Goal: Task Accomplishment & Management: Manage account settings

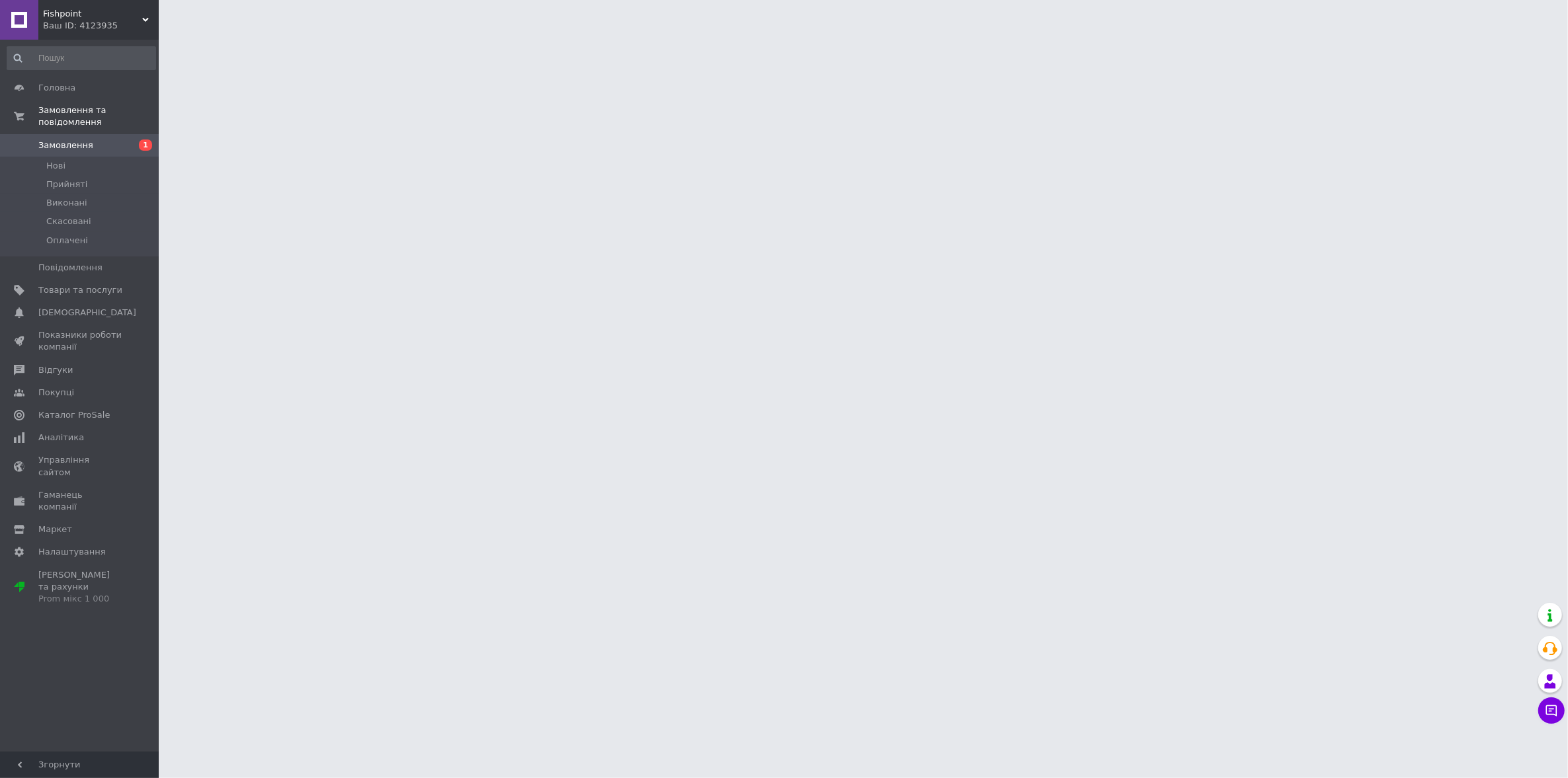
click at [54, 139] on span "Замовлення" at bounding box center [66, 145] width 55 height 12
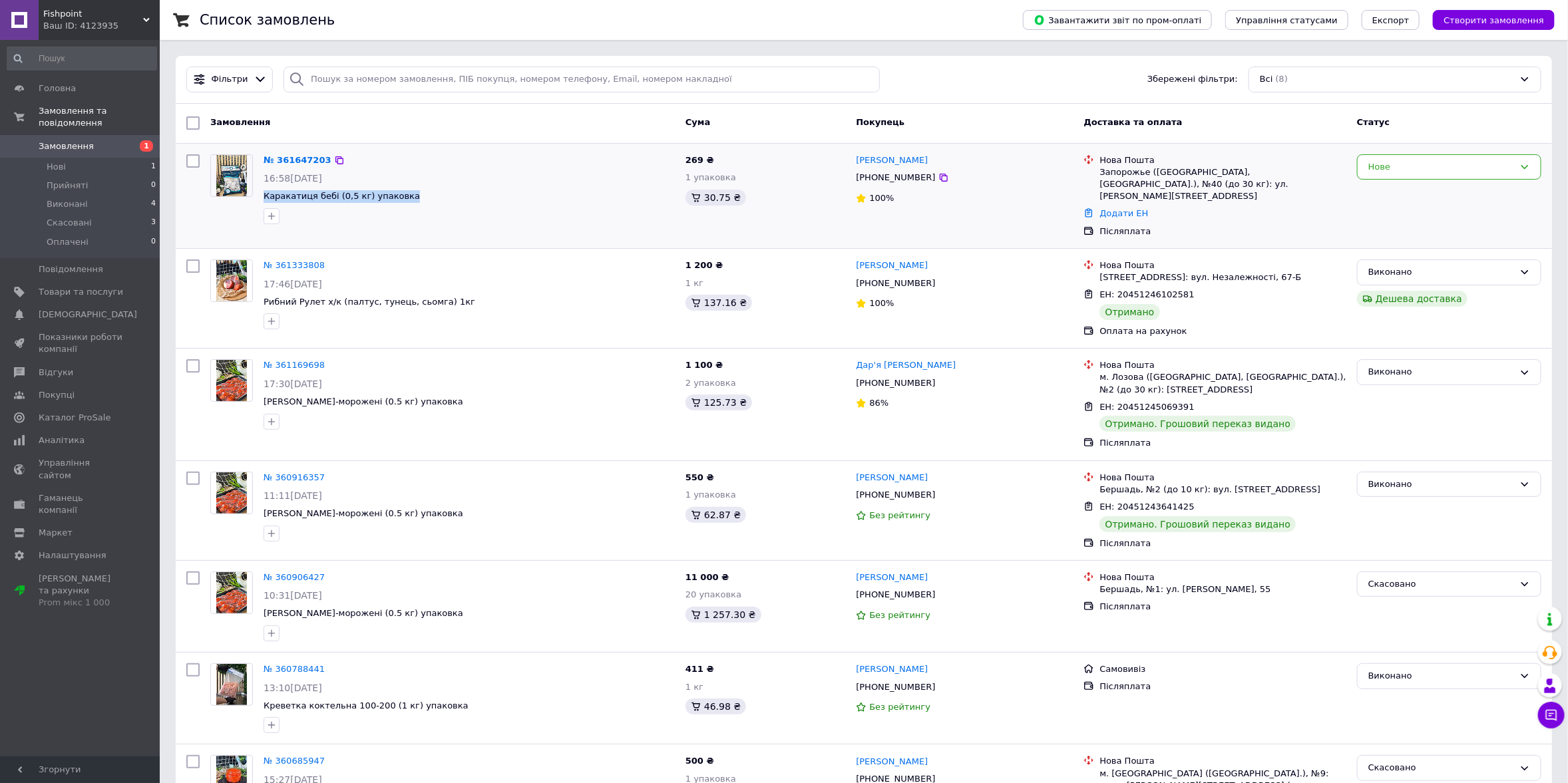
drag, startPoint x: 259, startPoint y: 195, endPoint x: 410, endPoint y: 205, distance: 151.3
click at [410, 205] on div "№ 361647203 16:58, 12.09.2025 Каракатиця бебі (0,5 кг) упаковка" at bounding box center [469, 189] width 422 height 81
copy div "Каракатиця бебі (0,5 кг) упаковка"
click at [305, 157] on link "№ 361647203" at bounding box center [297, 160] width 68 height 10
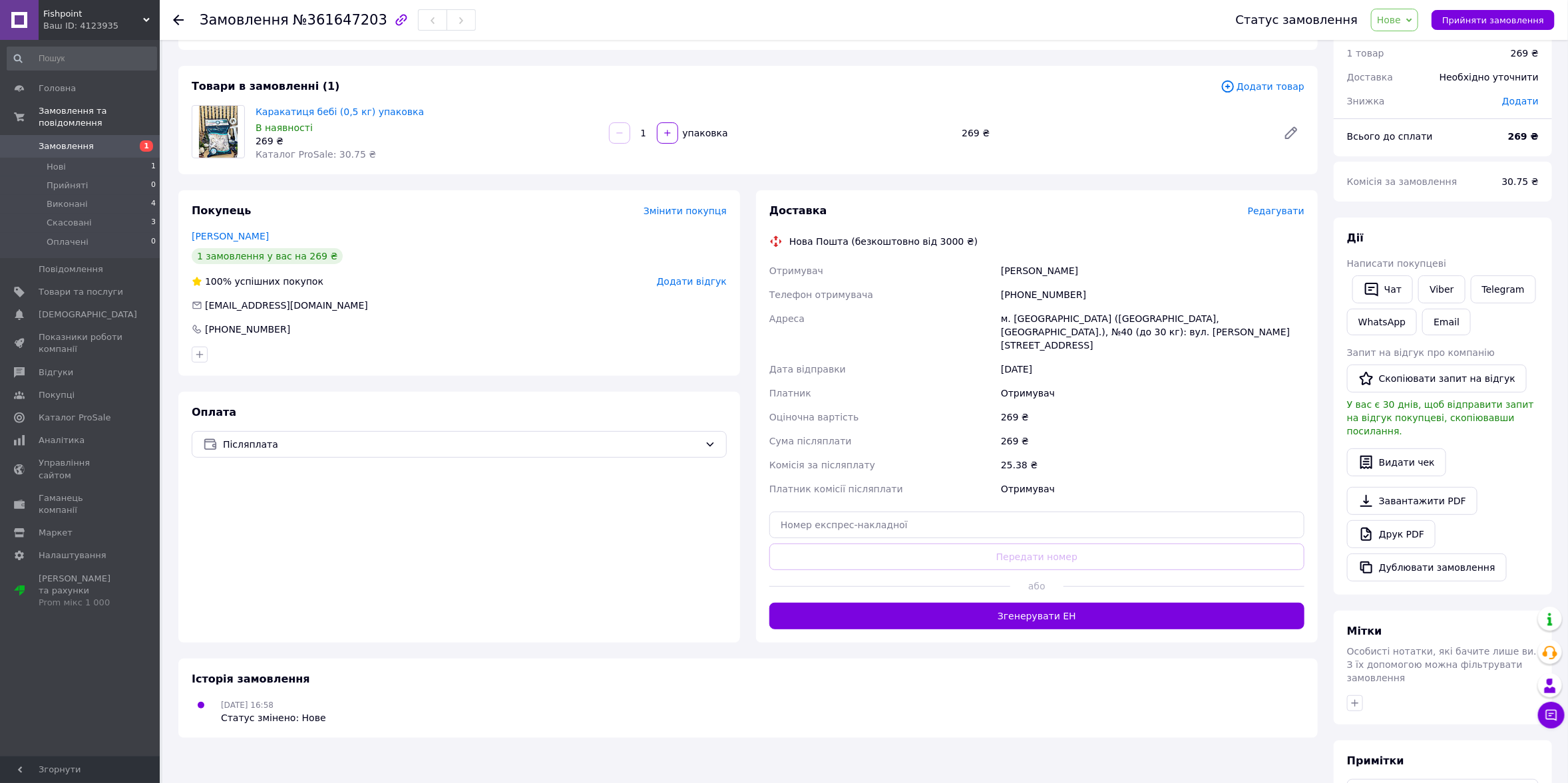
scroll to position [170, 0]
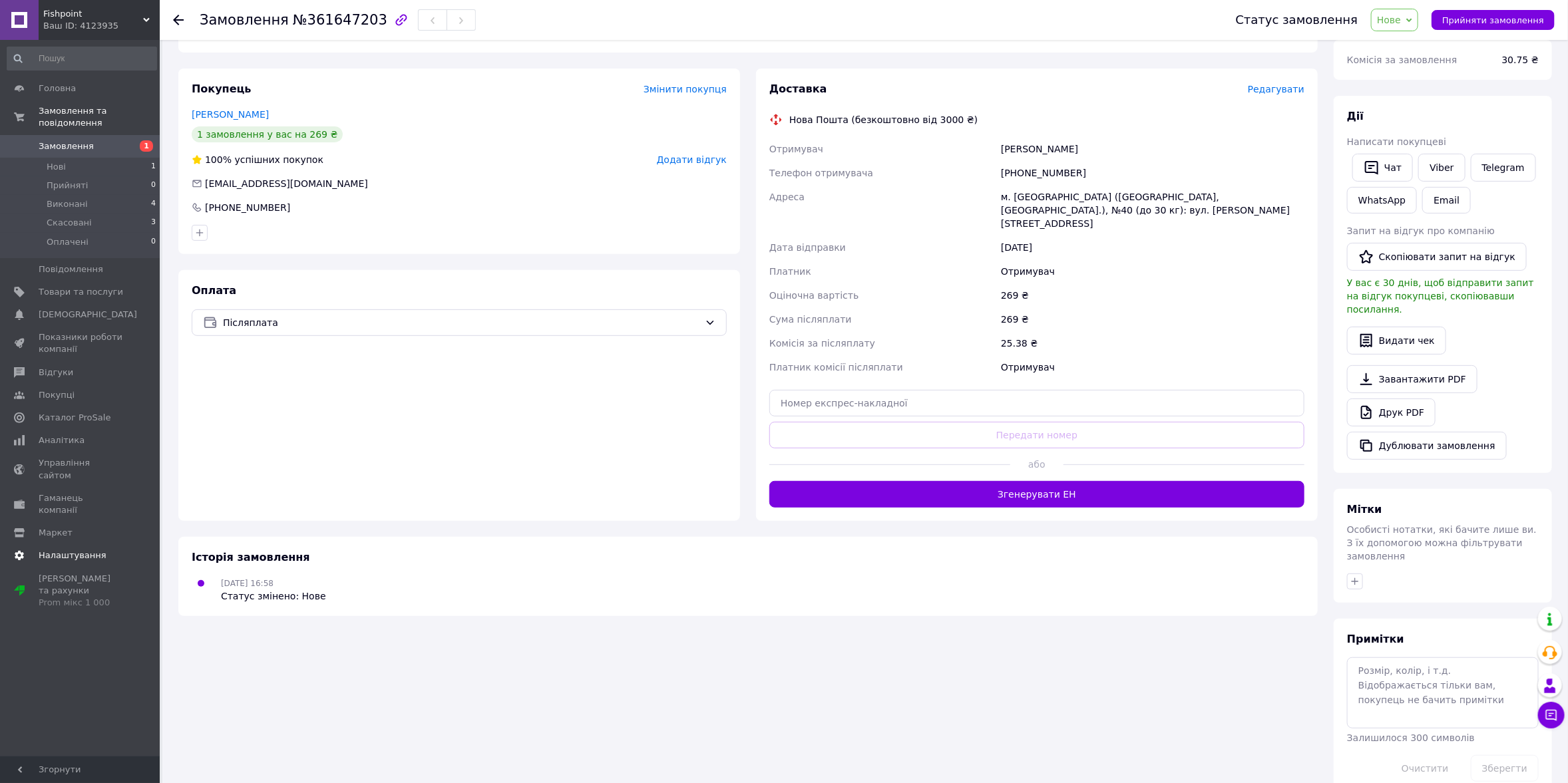
click at [55, 550] on span "Налаштування" at bounding box center [72, 556] width 68 height 12
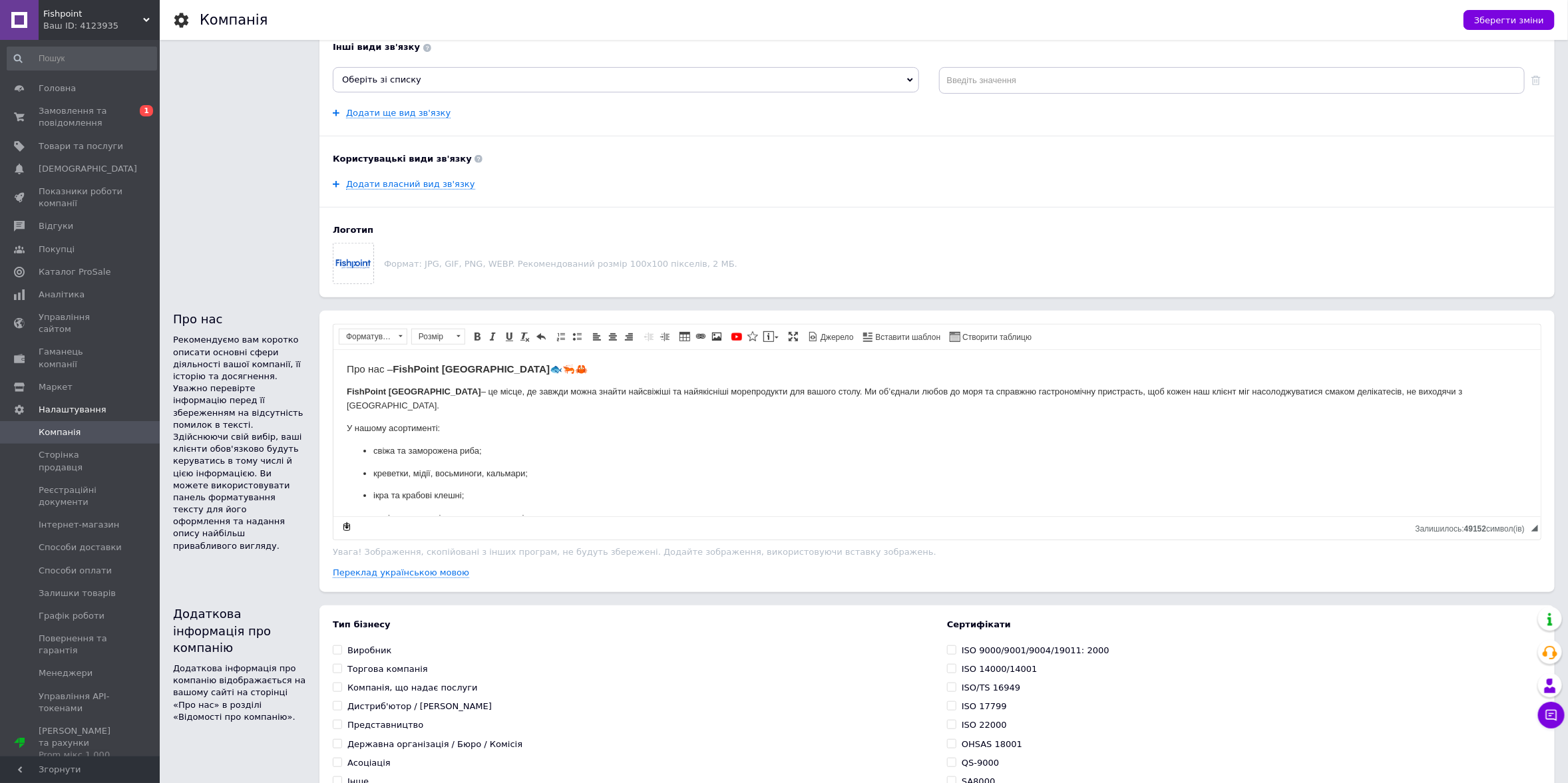
scroll to position [238, 0]
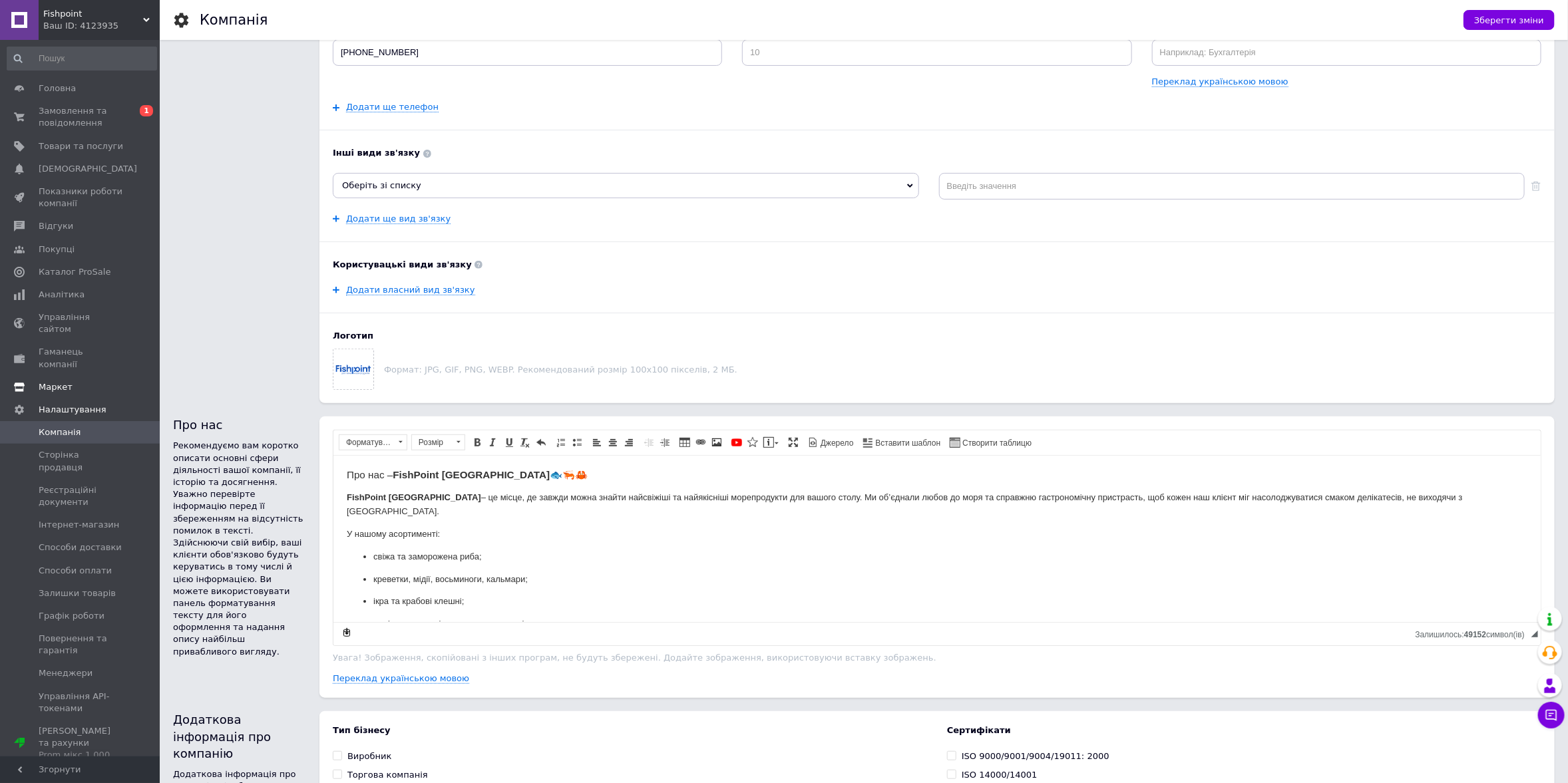
click at [72, 381] on span "Маркет" at bounding box center [81, 387] width 85 height 12
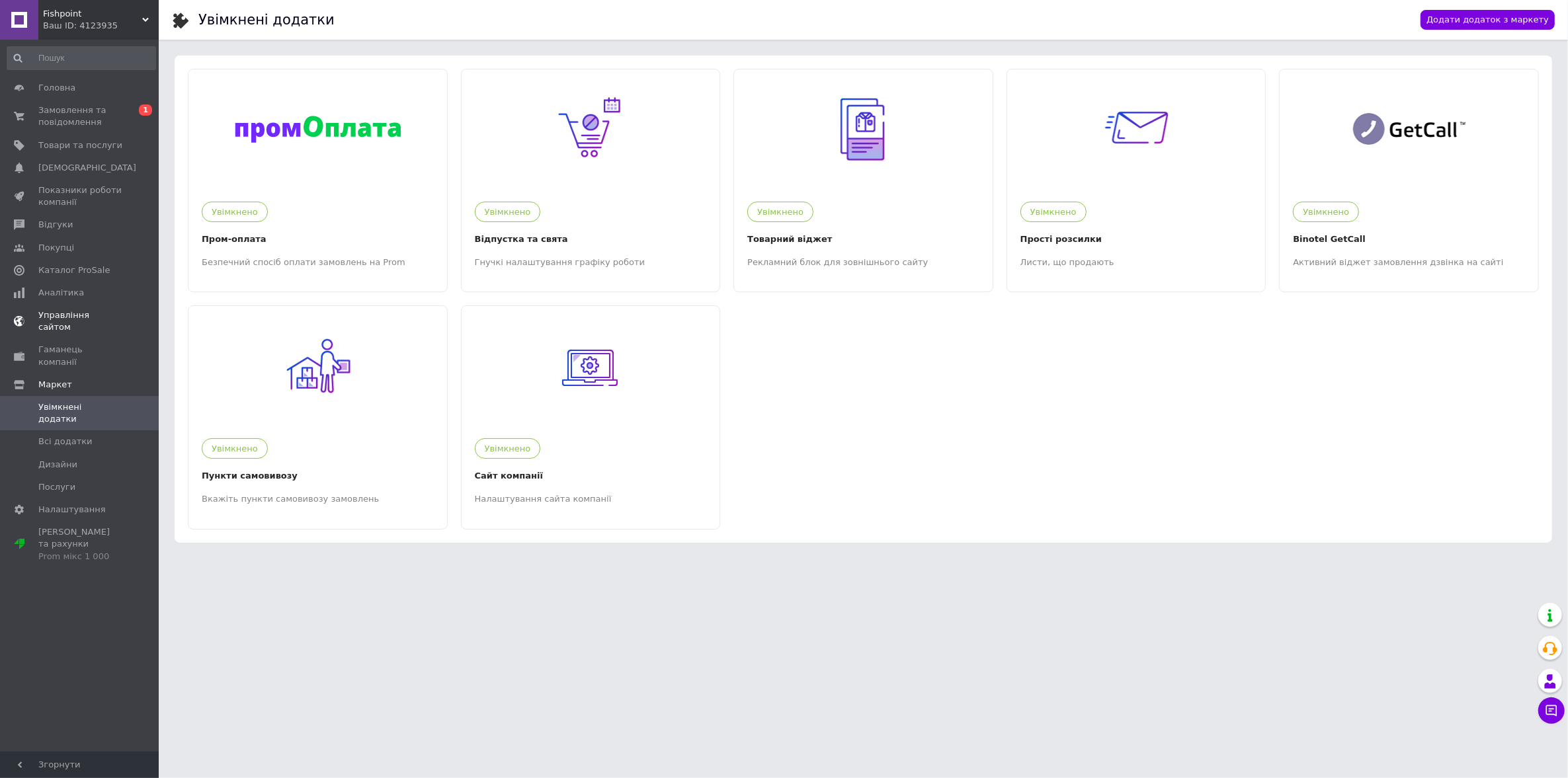
click at [67, 312] on span "Управління сайтом" at bounding box center [80, 321] width 84 height 23
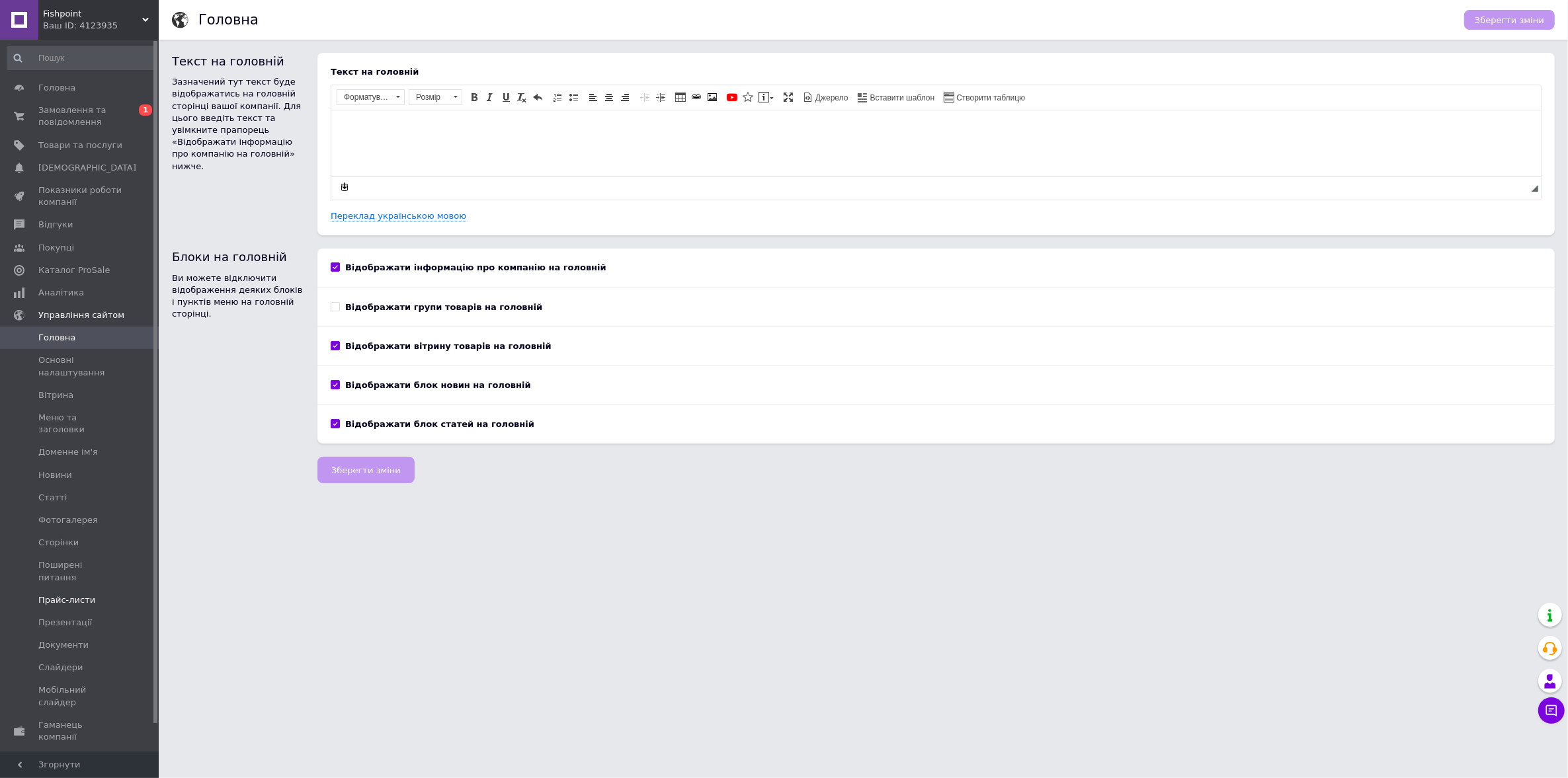
click at [68, 594] on span "Прайс-листи" at bounding box center [66, 600] width 57 height 12
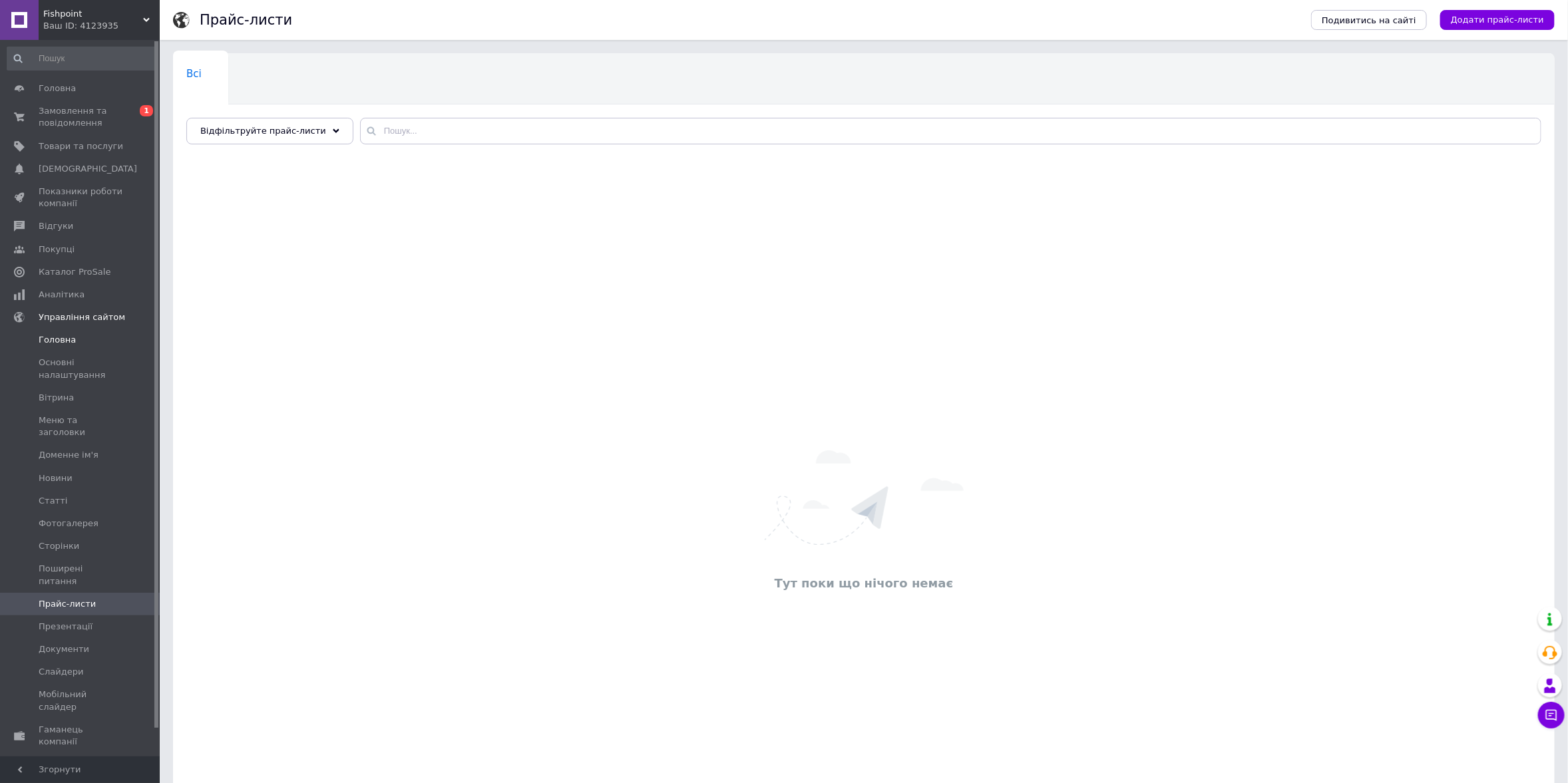
click at [57, 343] on span "Головна" at bounding box center [57, 340] width 37 height 12
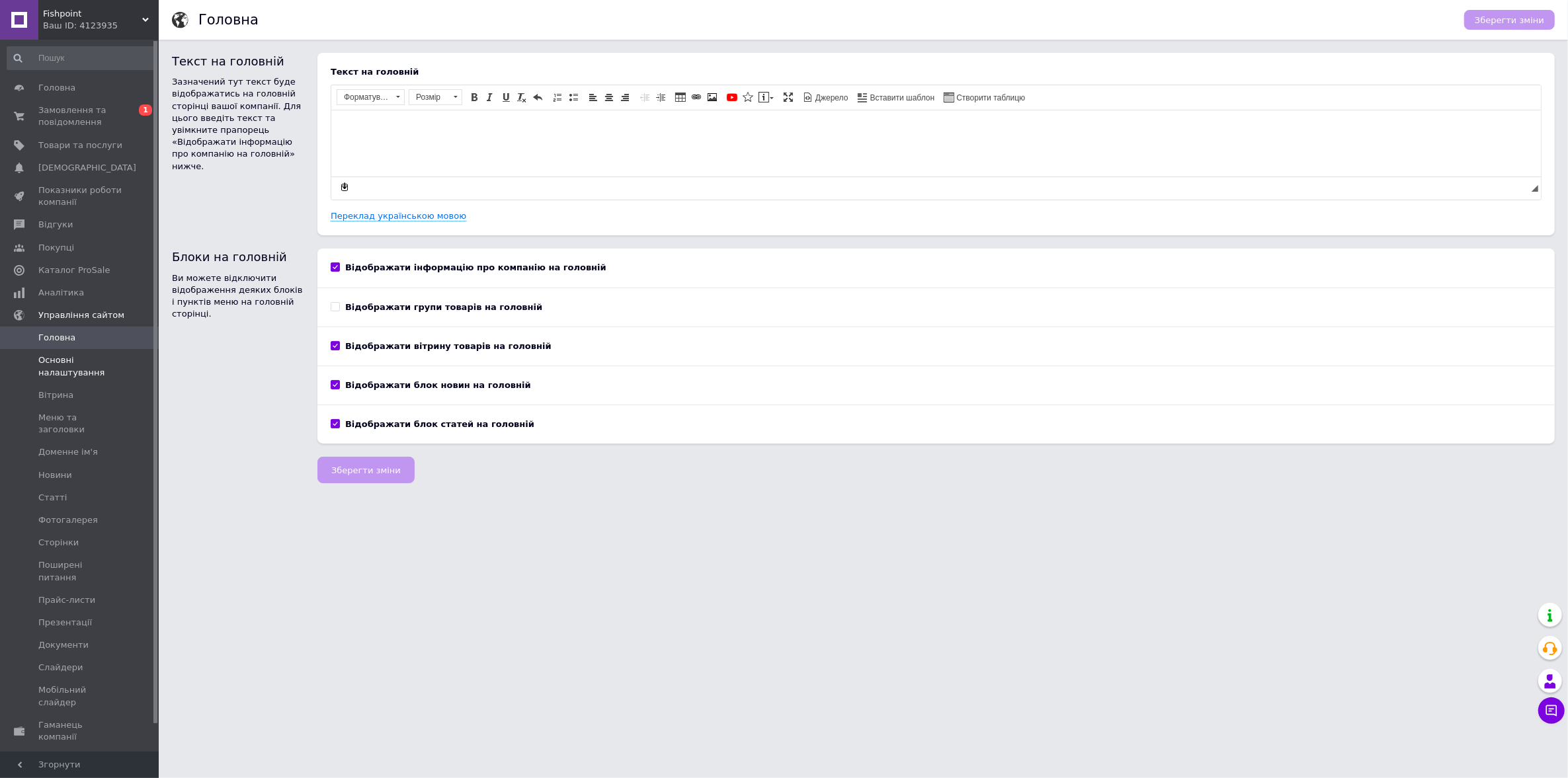
click at [66, 368] on span "Основні налаштування" at bounding box center [80, 366] width 84 height 23
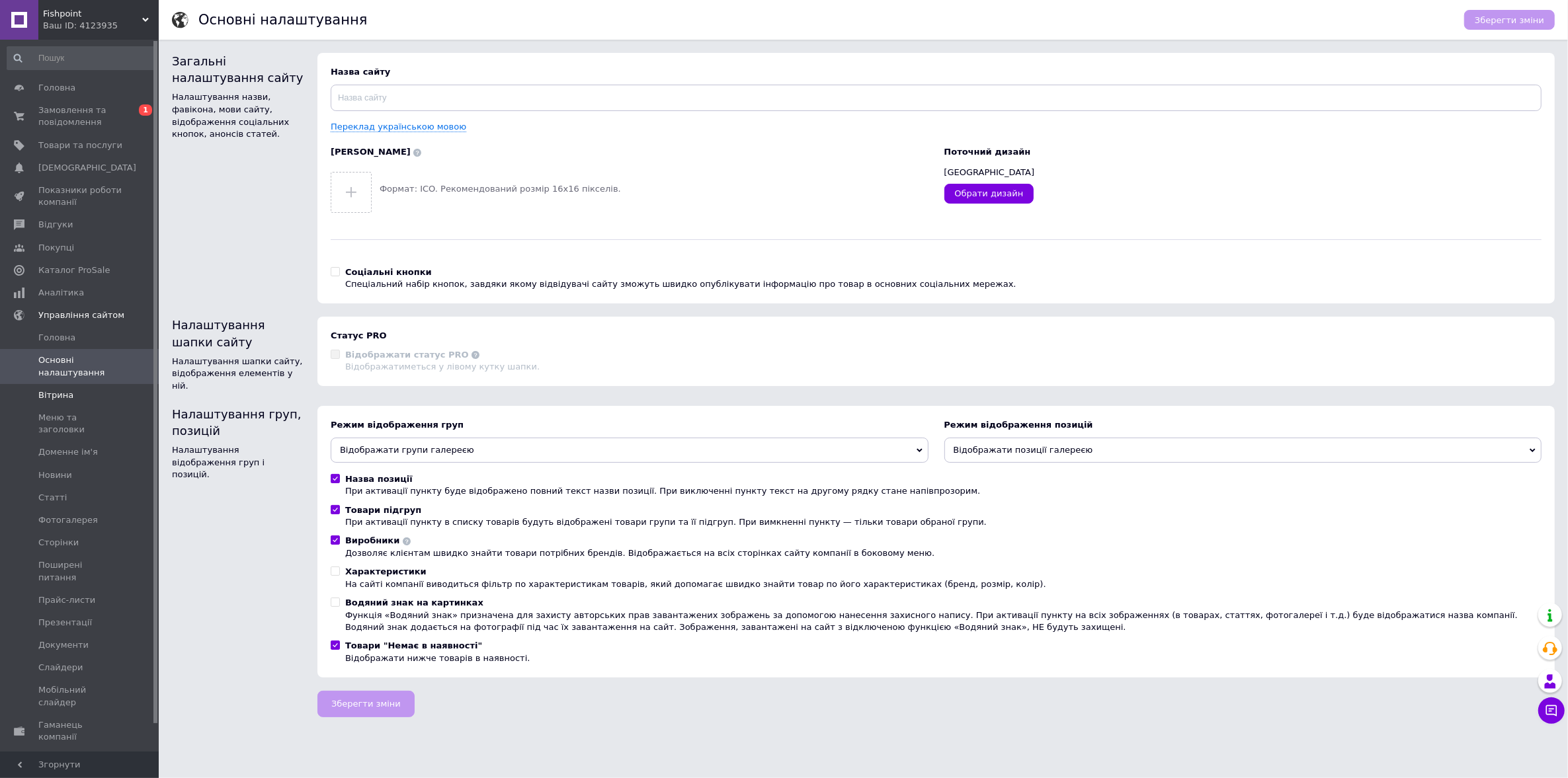
click at [61, 394] on span "Вітрина" at bounding box center [55, 395] width 35 height 12
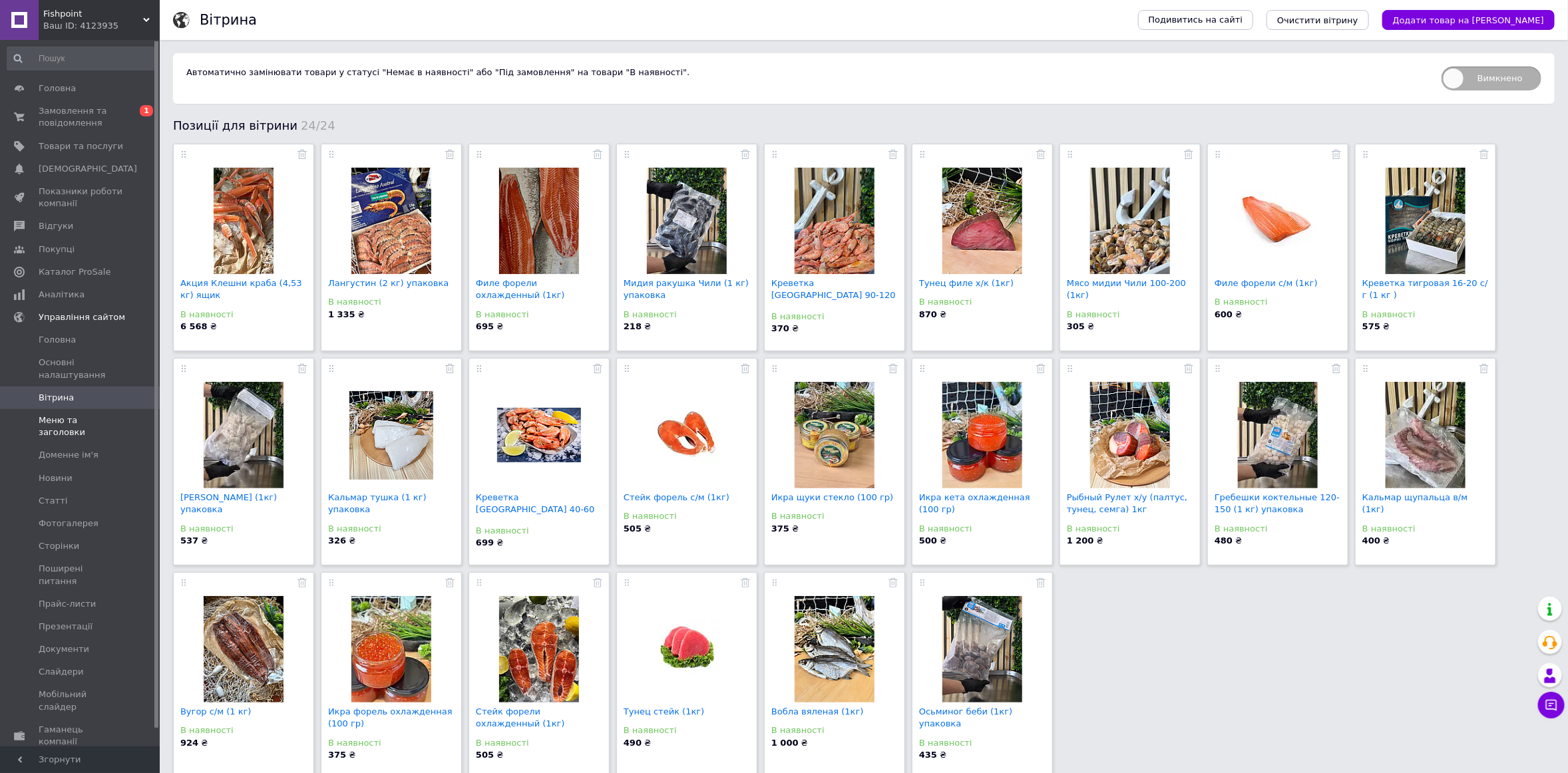
click at [70, 419] on span "Меню та заголовки" at bounding box center [81, 426] width 85 height 24
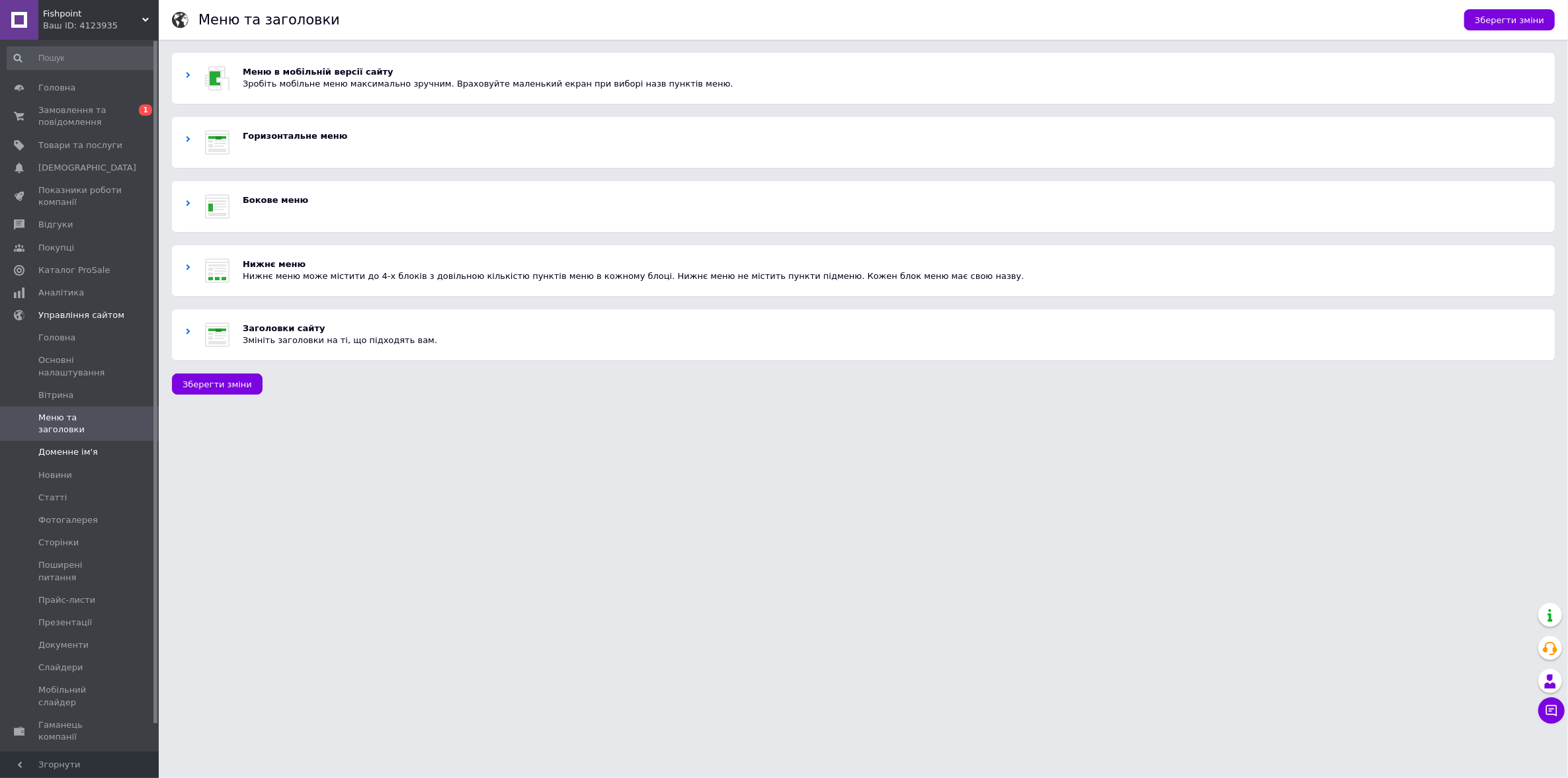
click at [74, 446] on span "Доменне ім'я" at bounding box center [68, 452] width 60 height 12
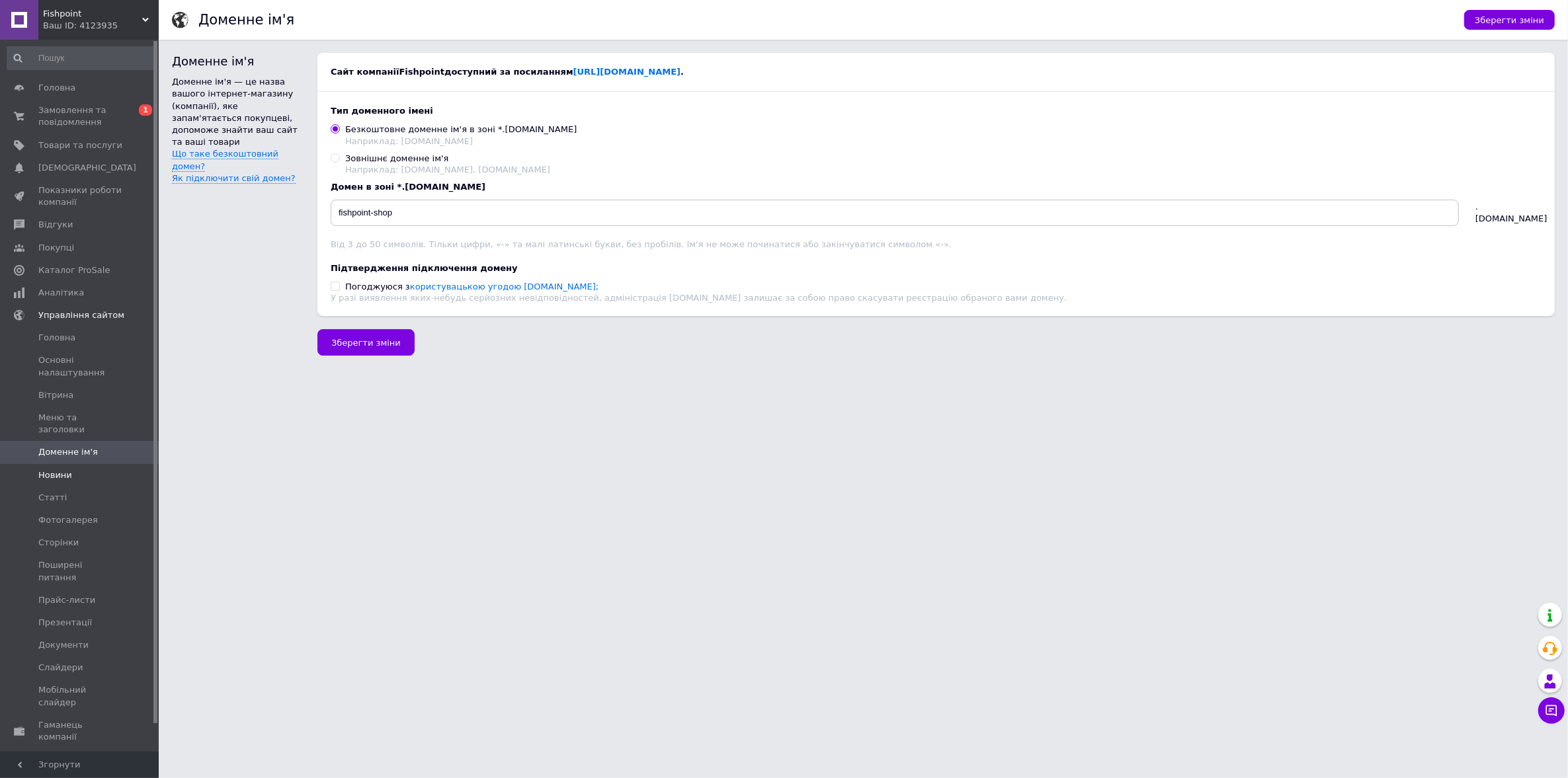
click at [70, 470] on span "Новини" at bounding box center [80, 475] width 84 height 12
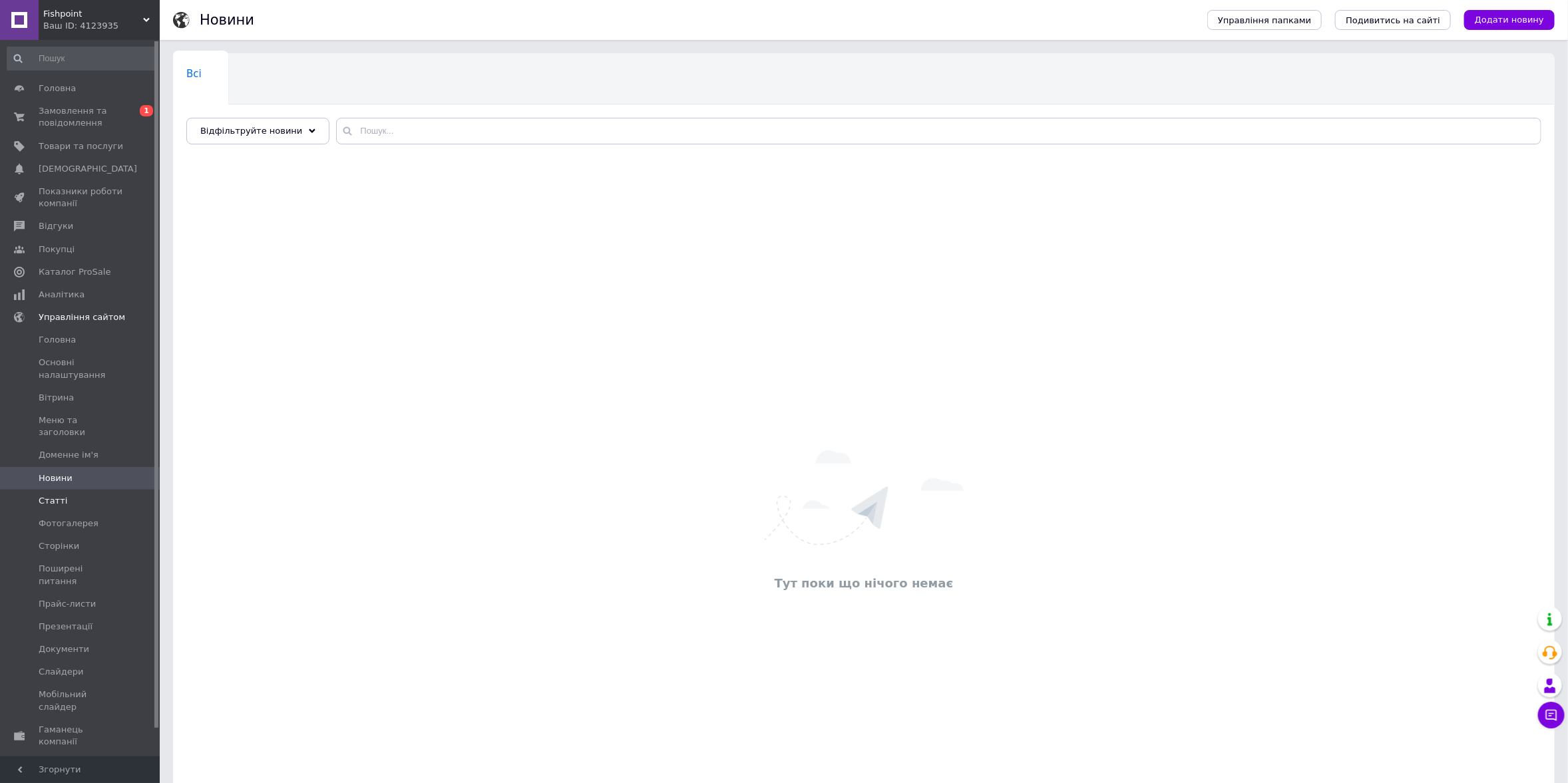
click at [73, 497] on link "Статті" at bounding box center [81, 501] width 164 height 23
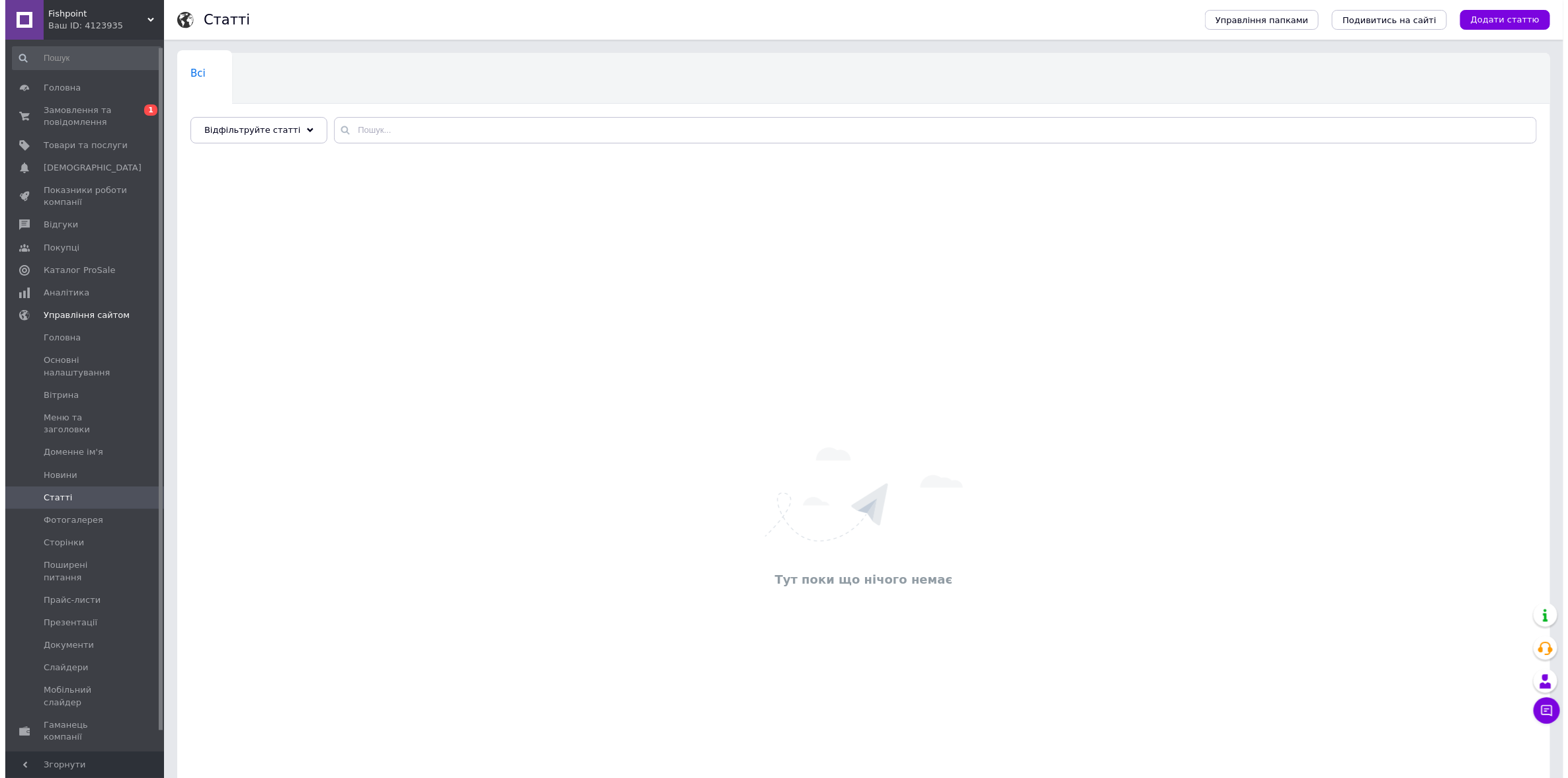
scroll to position [28, 0]
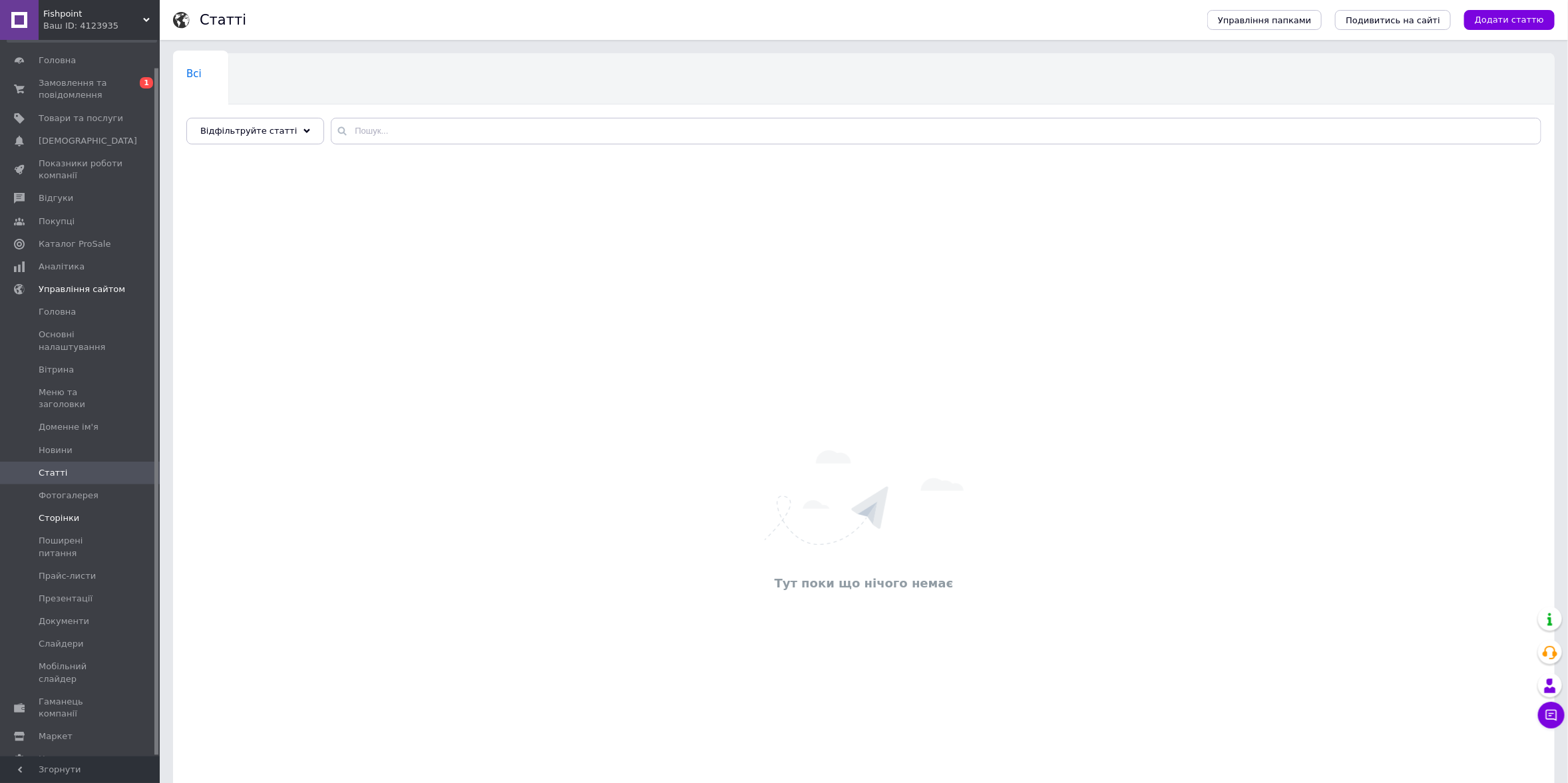
click at [66, 512] on span "Сторінки" at bounding box center [59, 518] width 41 height 12
click at [61, 535] on span "Поширені питання" at bounding box center [81, 547] width 85 height 24
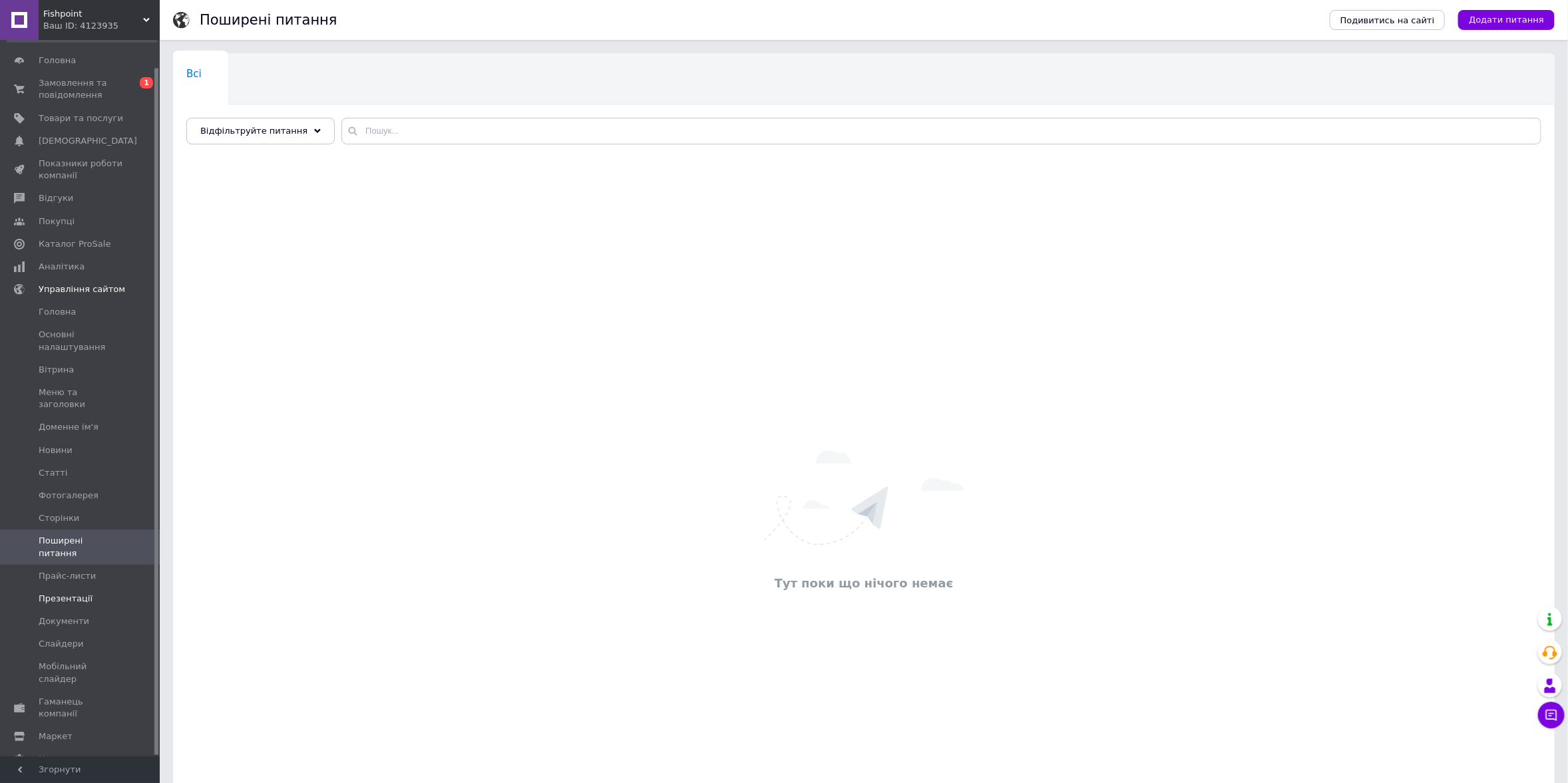
click at [69, 587] on link "Презентації" at bounding box center [81, 599] width 164 height 23
click at [74, 615] on span "Документи" at bounding box center [64, 621] width 51 height 12
click at [66, 638] on span "Слайдери" at bounding box center [61, 644] width 46 height 12
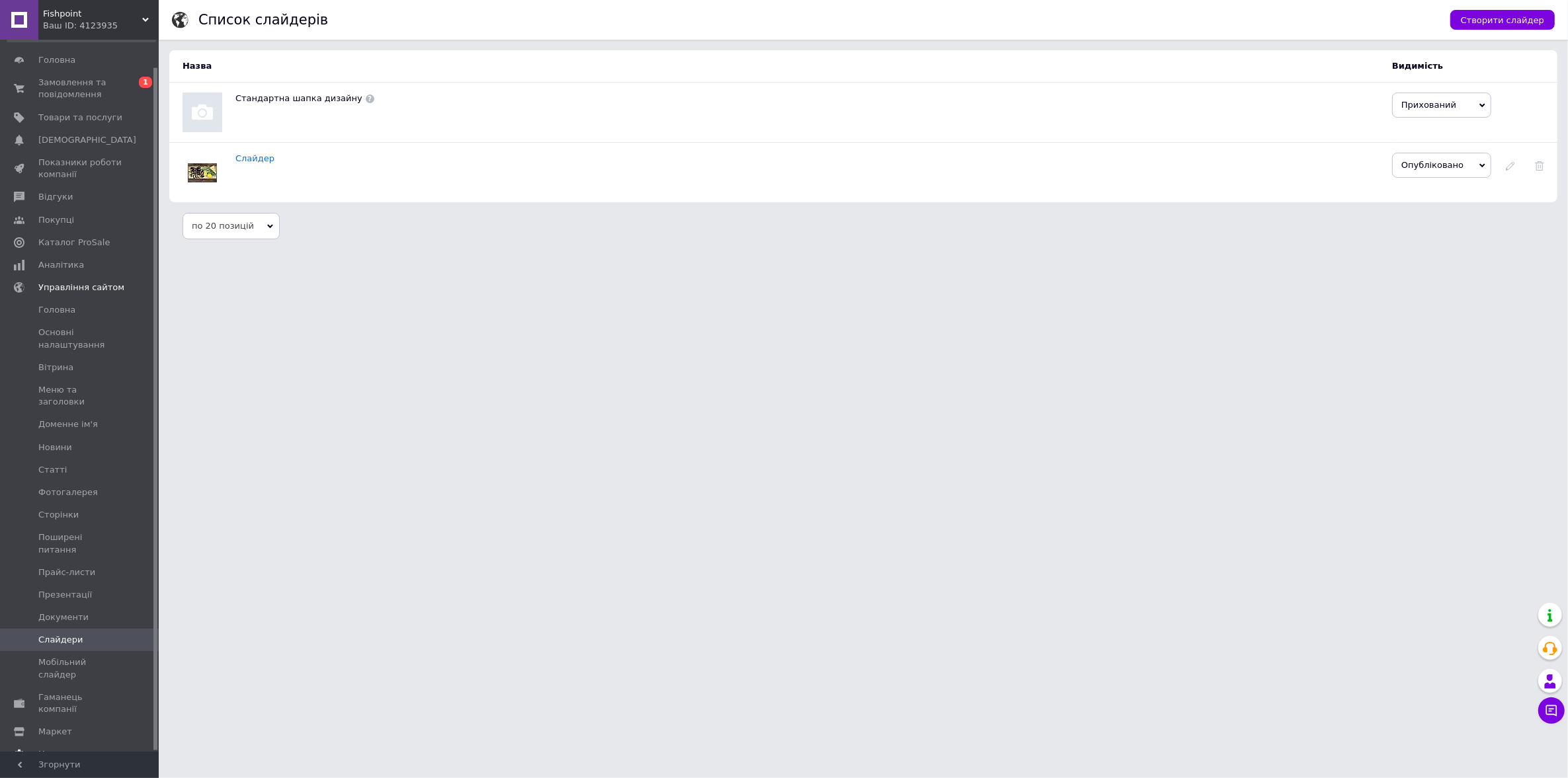
click at [63, 748] on span "Налаштування" at bounding box center [71, 754] width 67 height 12
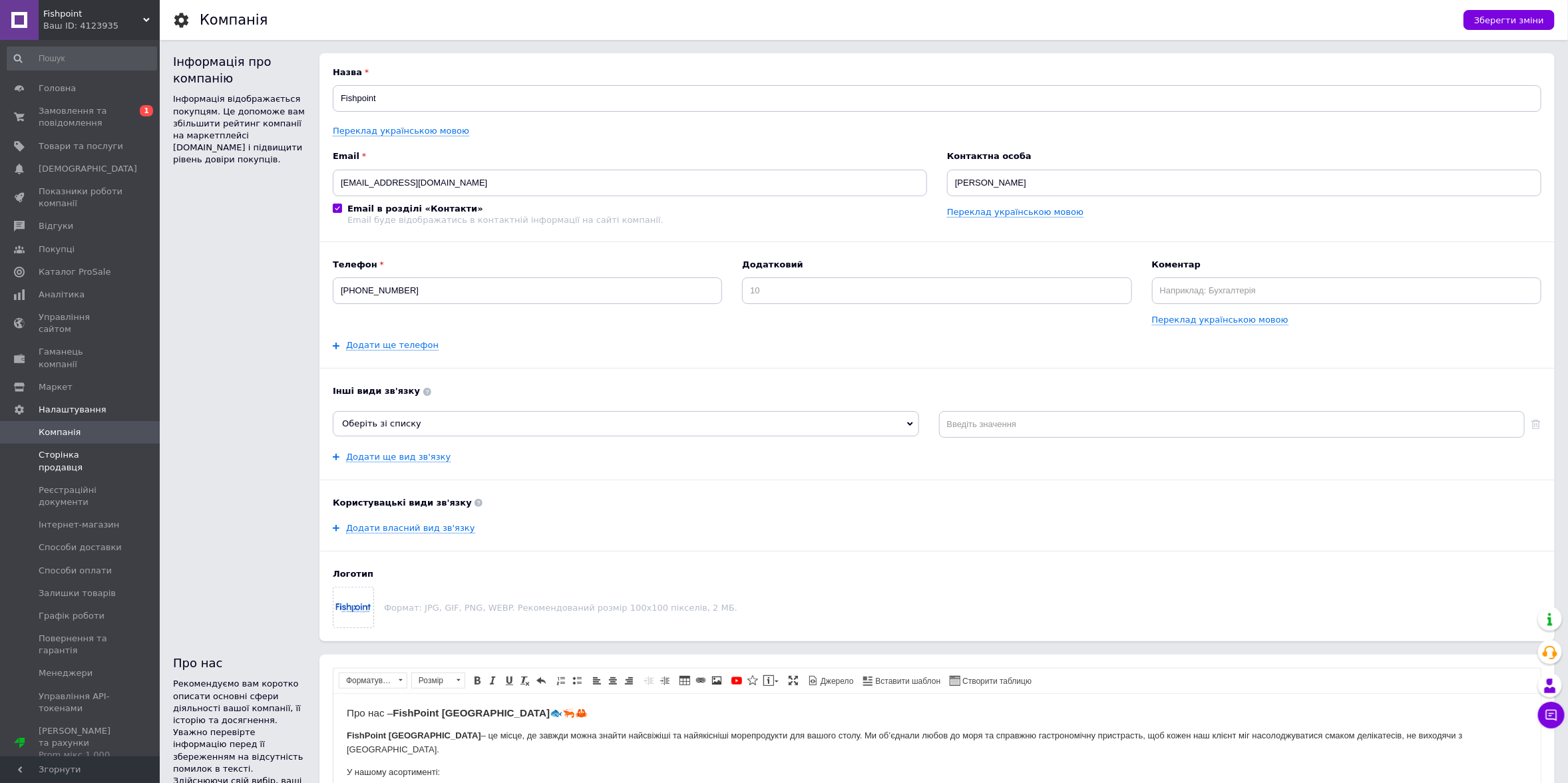
click at [107, 449] on span "Сторінка продавця" at bounding box center [81, 460] width 85 height 24
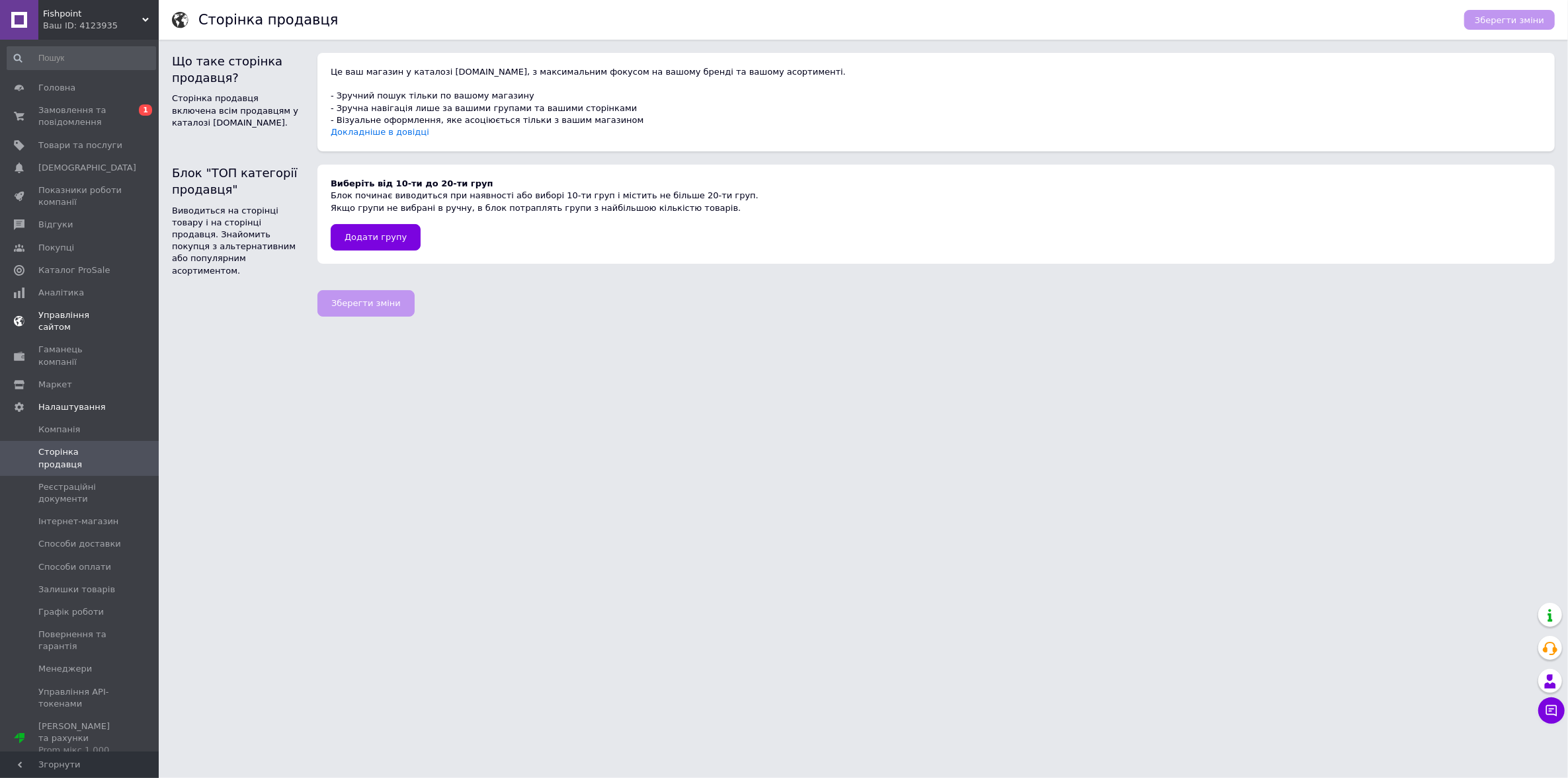
click at [49, 316] on span "Управління сайтом" at bounding box center [80, 321] width 84 height 23
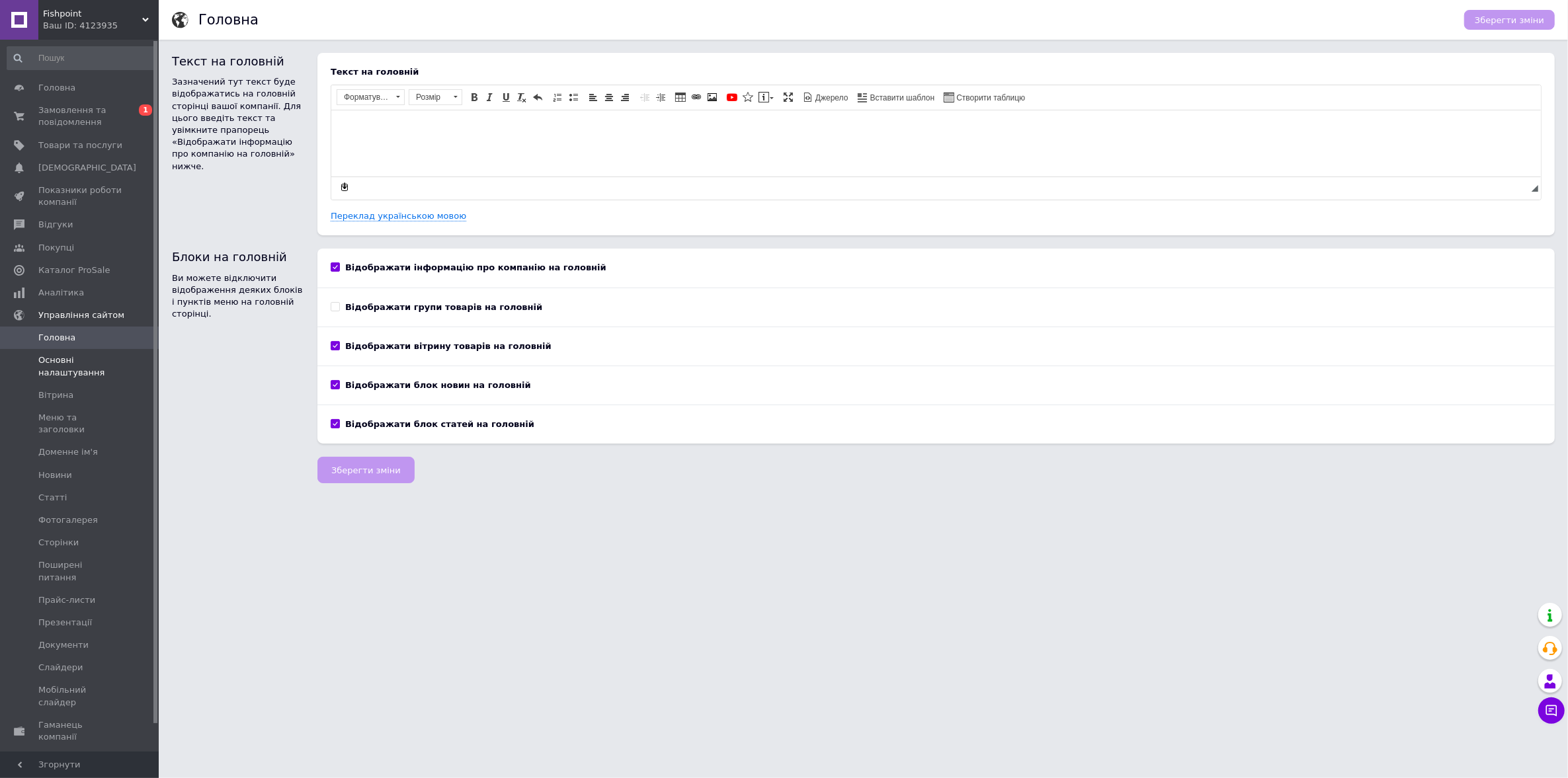
click at [47, 368] on span "Основні налаштування" at bounding box center [80, 366] width 84 height 23
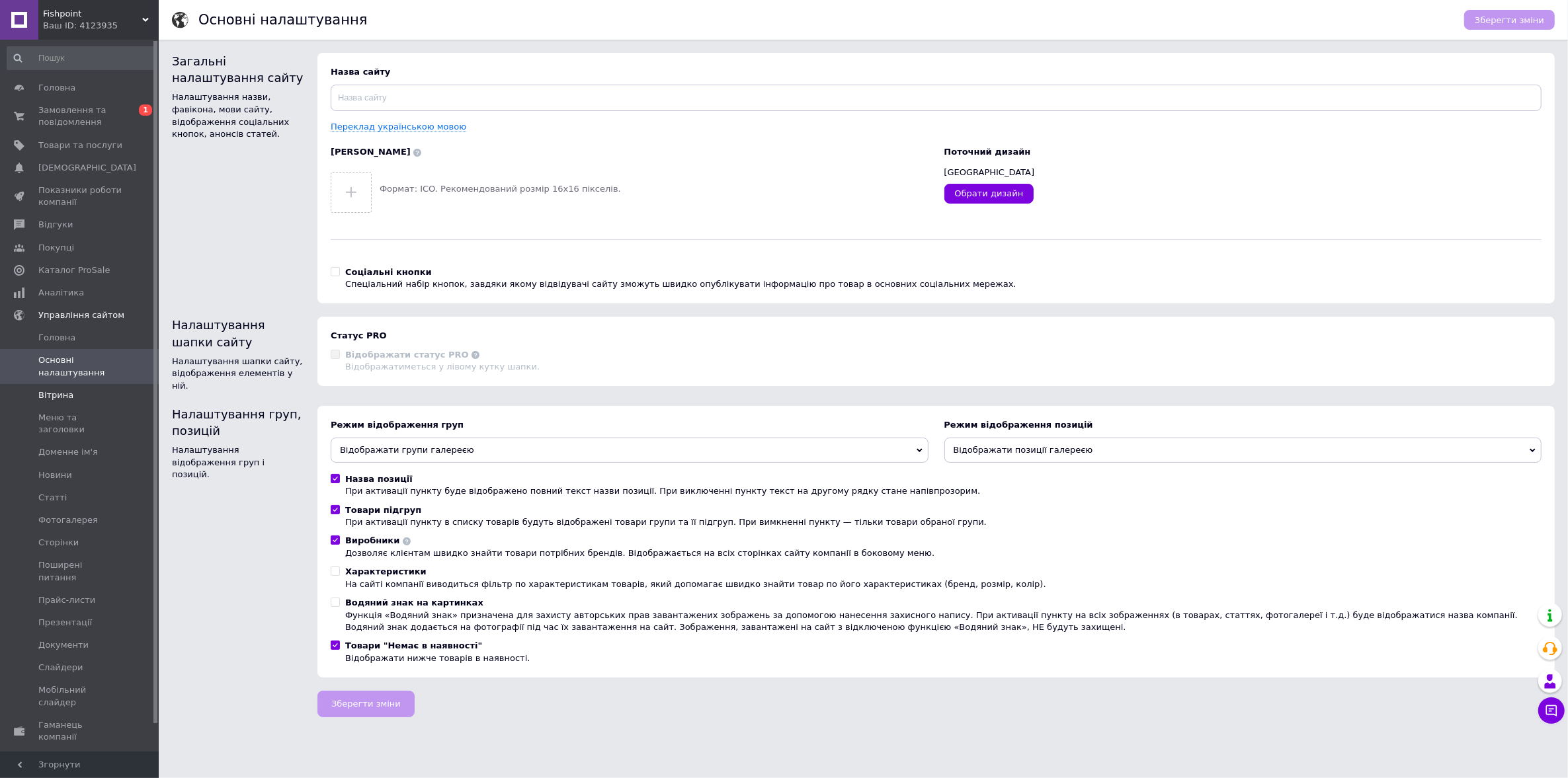
click at [52, 395] on span "Вітрина" at bounding box center [55, 395] width 35 height 12
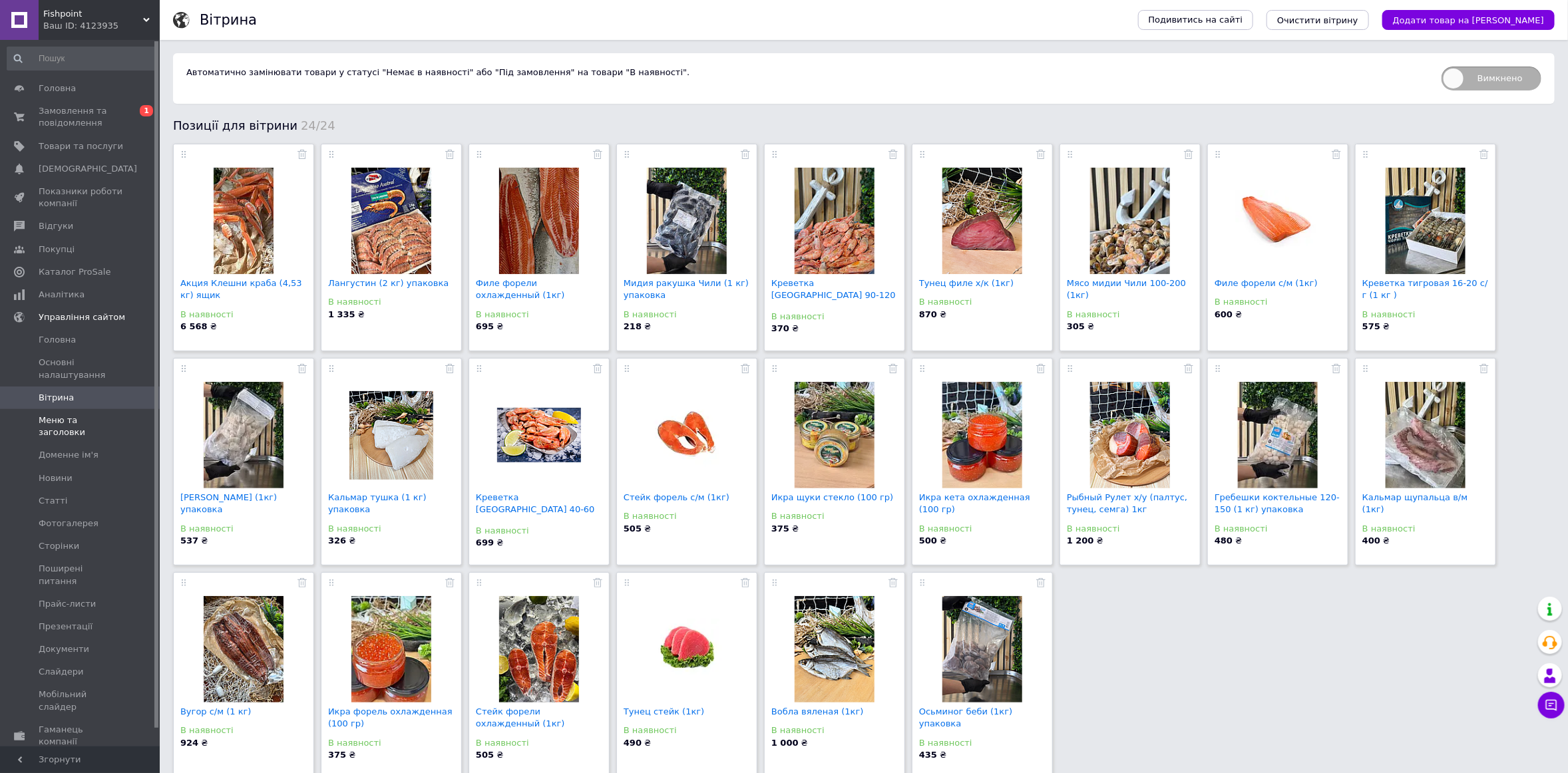
click at [58, 415] on span "Меню та заголовки" at bounding box center [81, 426] width 85 height 24
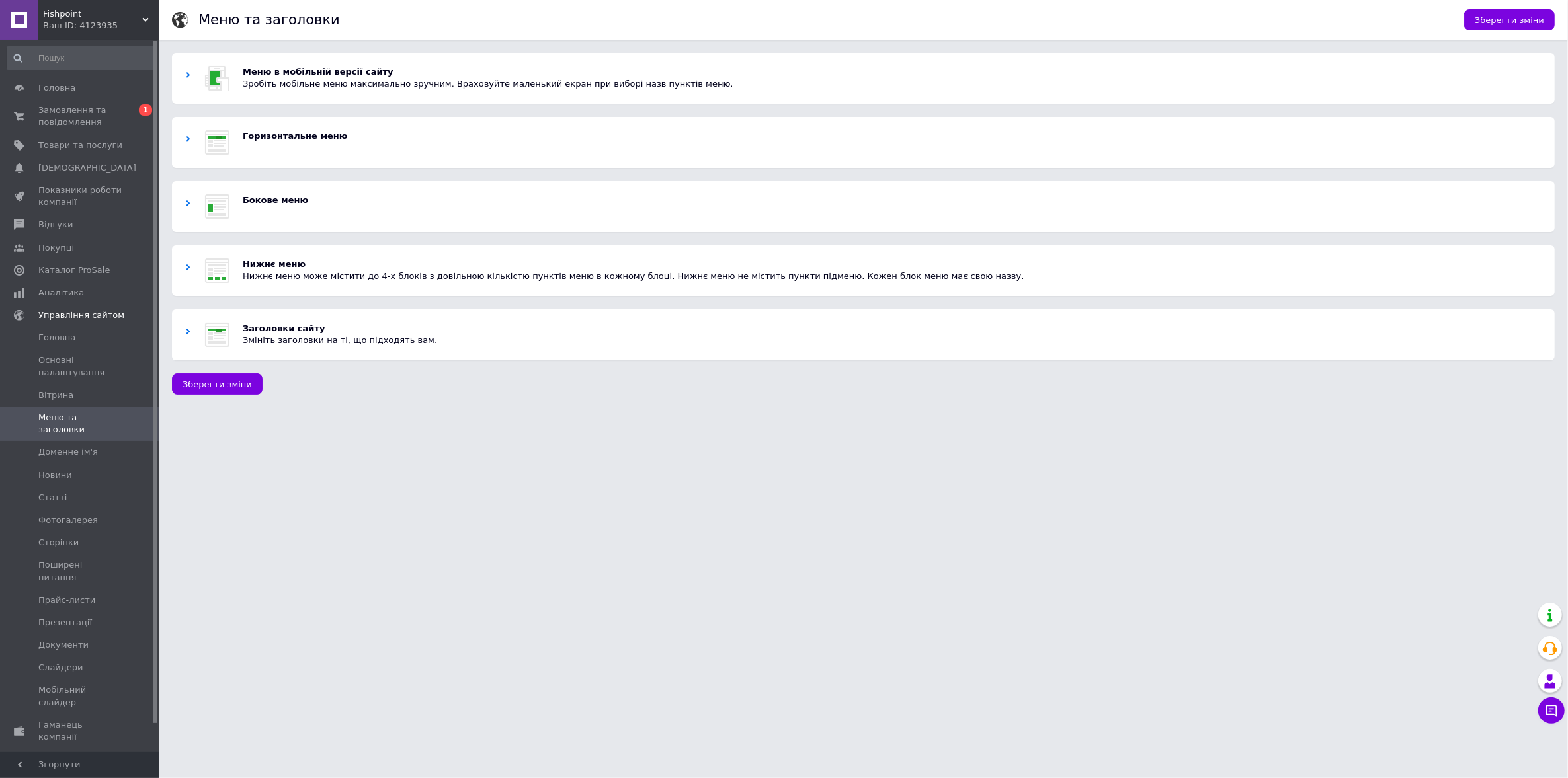
click at [64, 776] on span "Налаштування" at bounding box center [71, 782] width 67 height 12
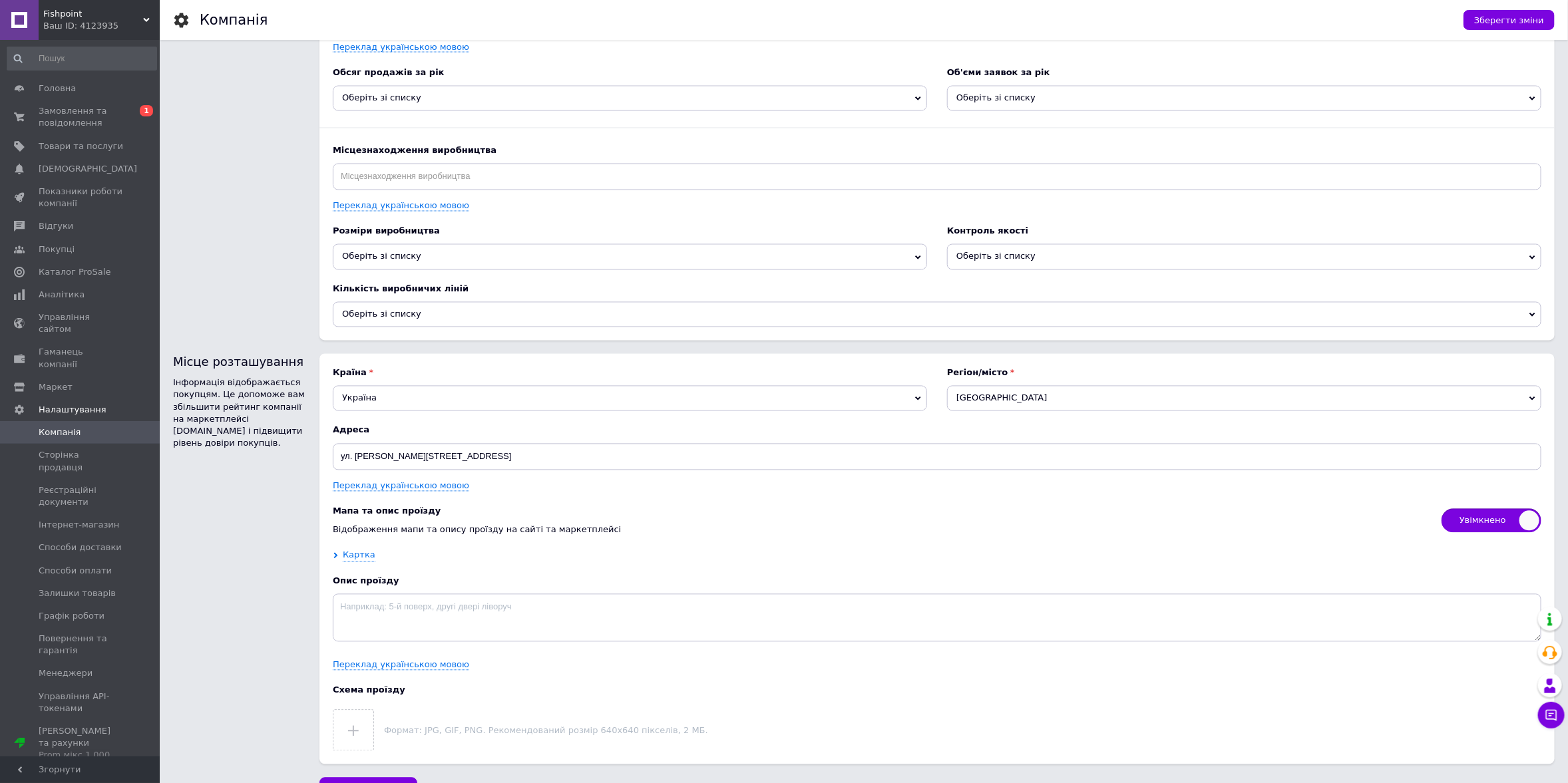
scroll to position [1569, 0]
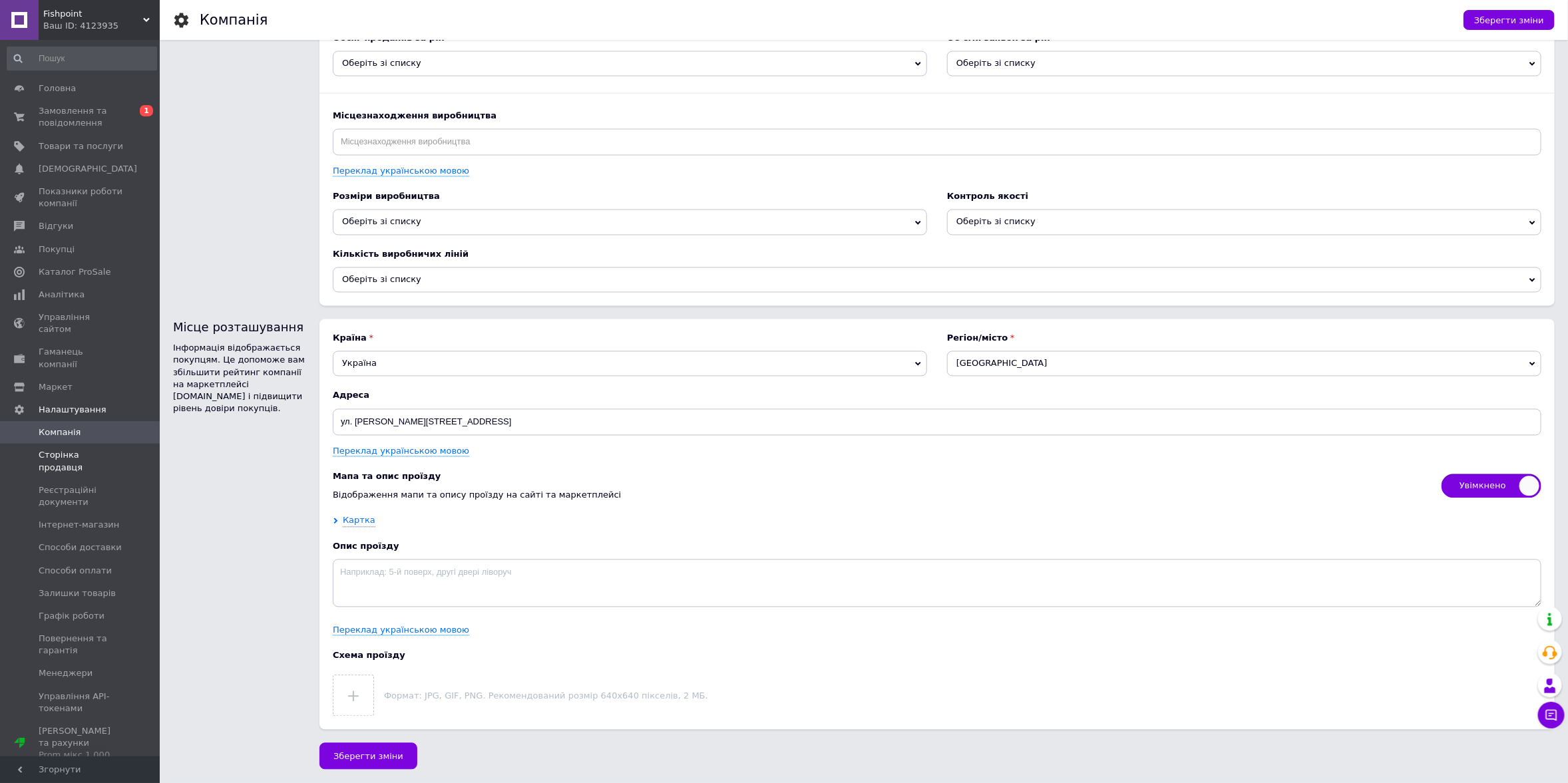
click at [120, 449] on span "Сторінка продавця" at bounding box center [81, 460] width 85 height 24
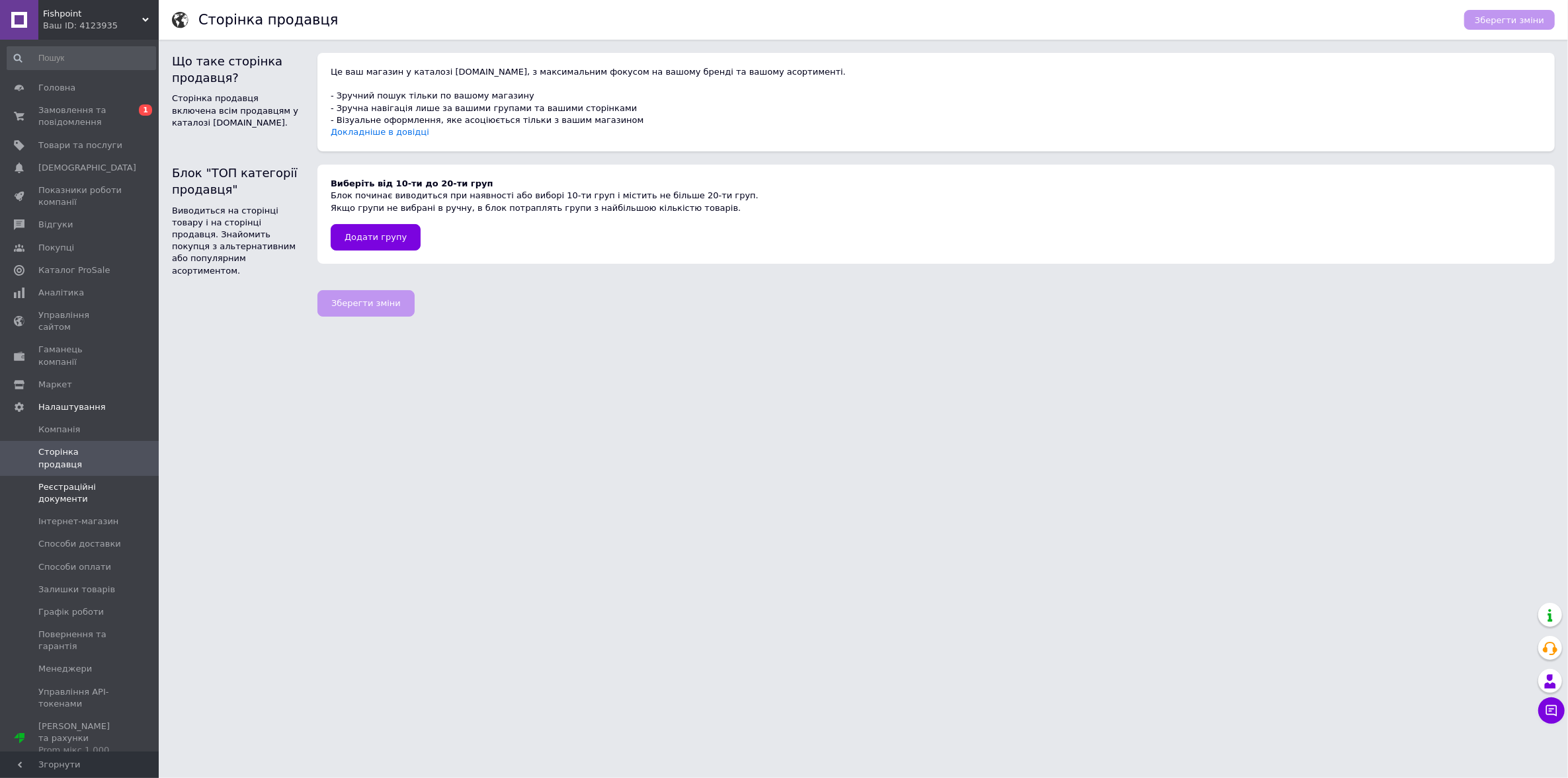
click at [63, 482] on span "Реєстраційні документи" at bounding box center [80, 493] width 84 height 23
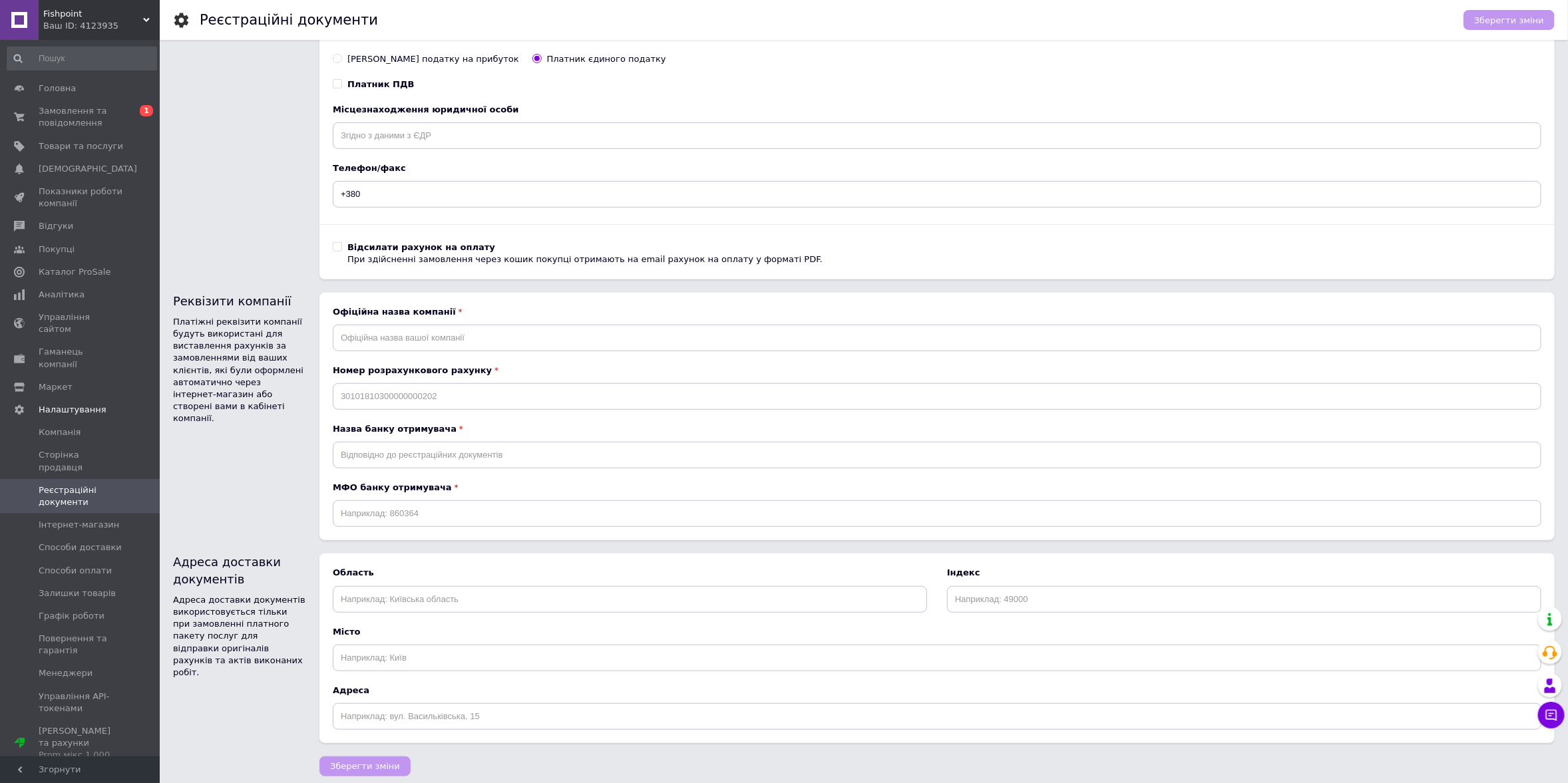
scroll to position [385, 0]
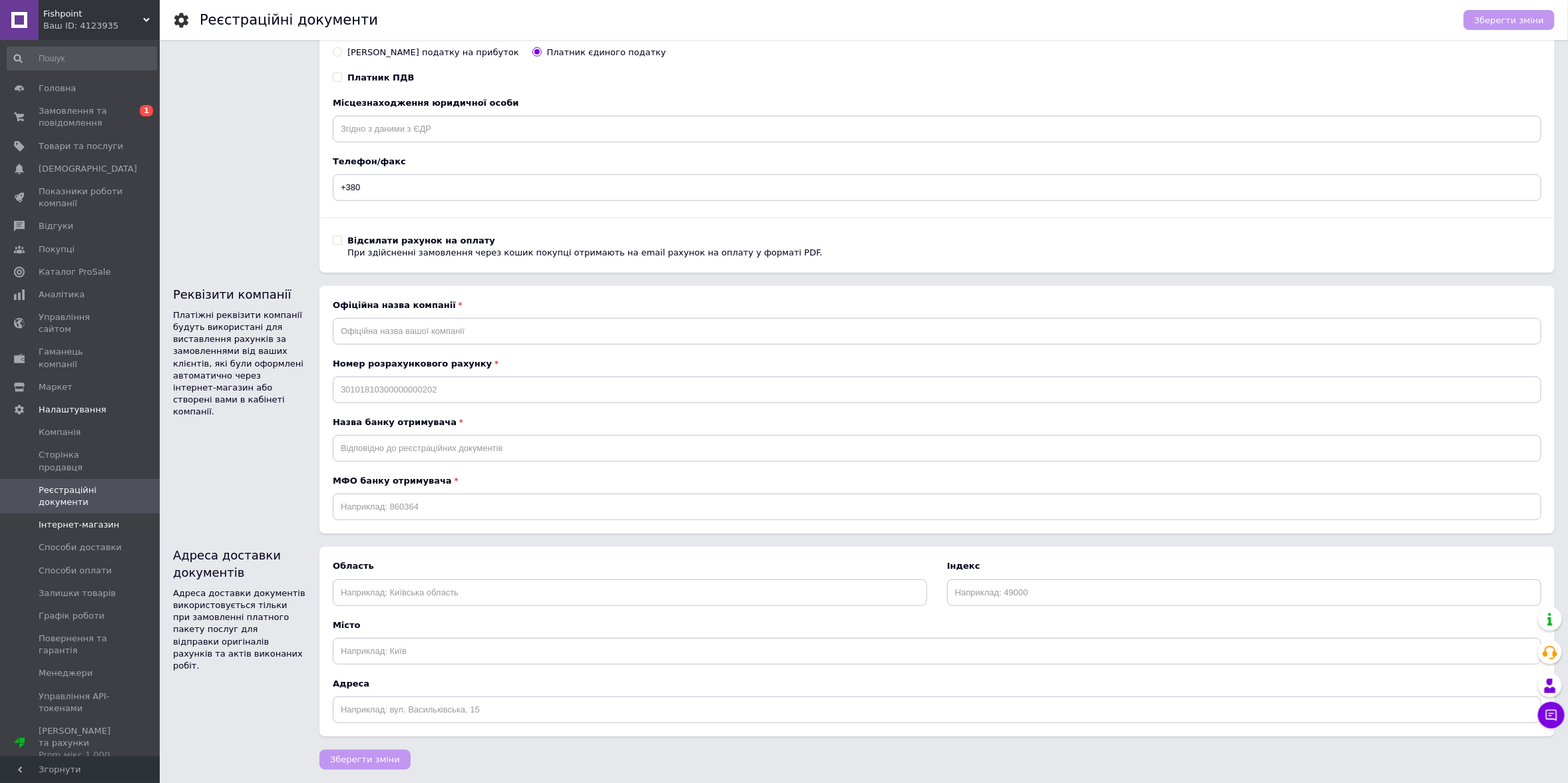
click at [36, 519] on span at bounding box center [19, 525] width 38 height 12
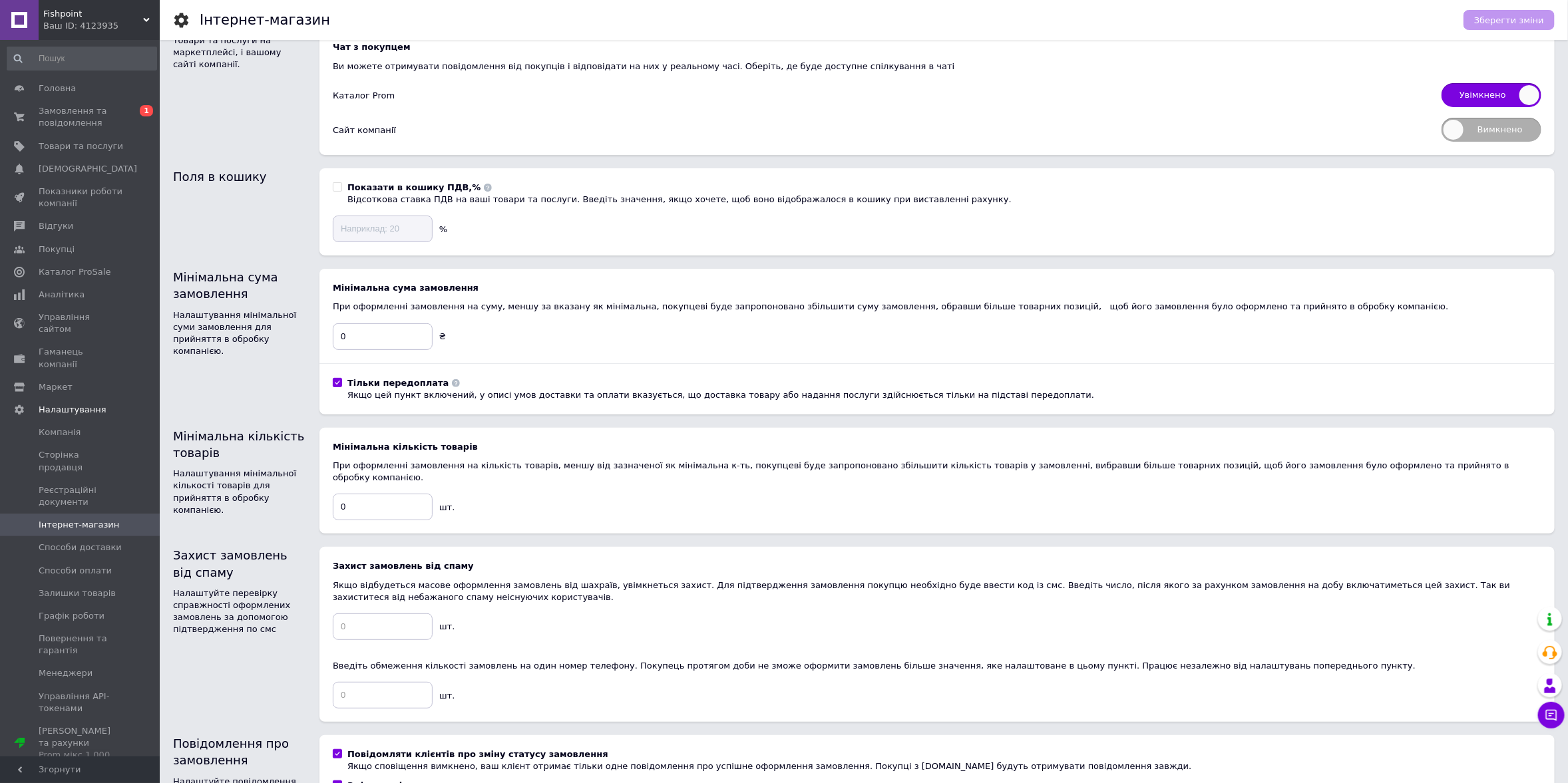
scroll to position [38, 0]
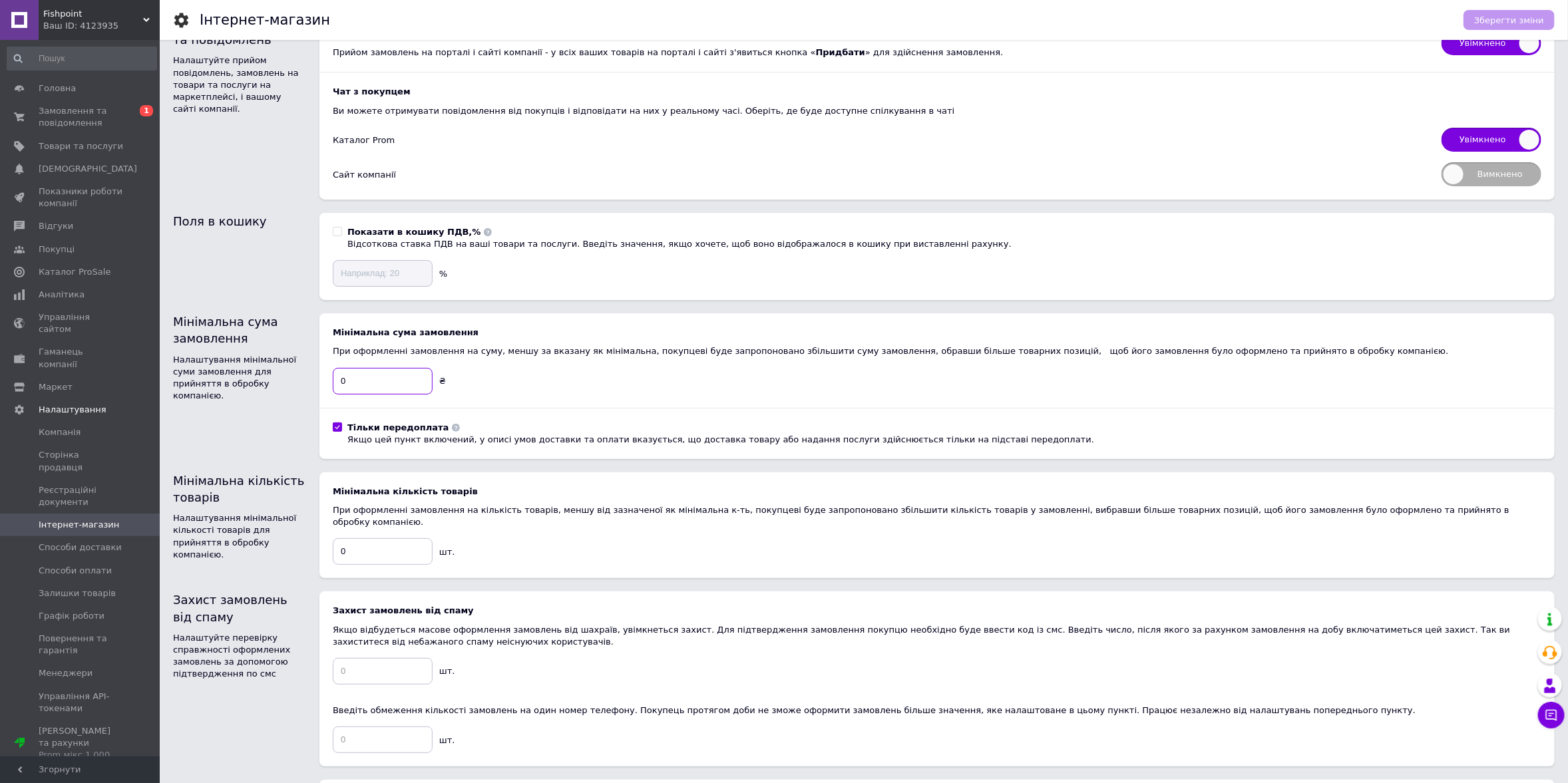
drag, startPoint x: 378, startPoint y: 383, endPoint x: 323, endPoint y: 380, distance: 55.1
click at [323, 380] on div "Мінімальна сума замовлення При оформленні замовлення на суму, меншу за вказану …" at bounding box center [937, 386] width 1235 height 146
type input "500"
click at [584, 396] on div "Мінімальна сума замовлення При оформленні замовлення на суму, меншу за вказану …" at bounding box center [936, 386] width 1209 height 119
click at [452, 425] on use at bounding box center [456, 428] width 8 height 8
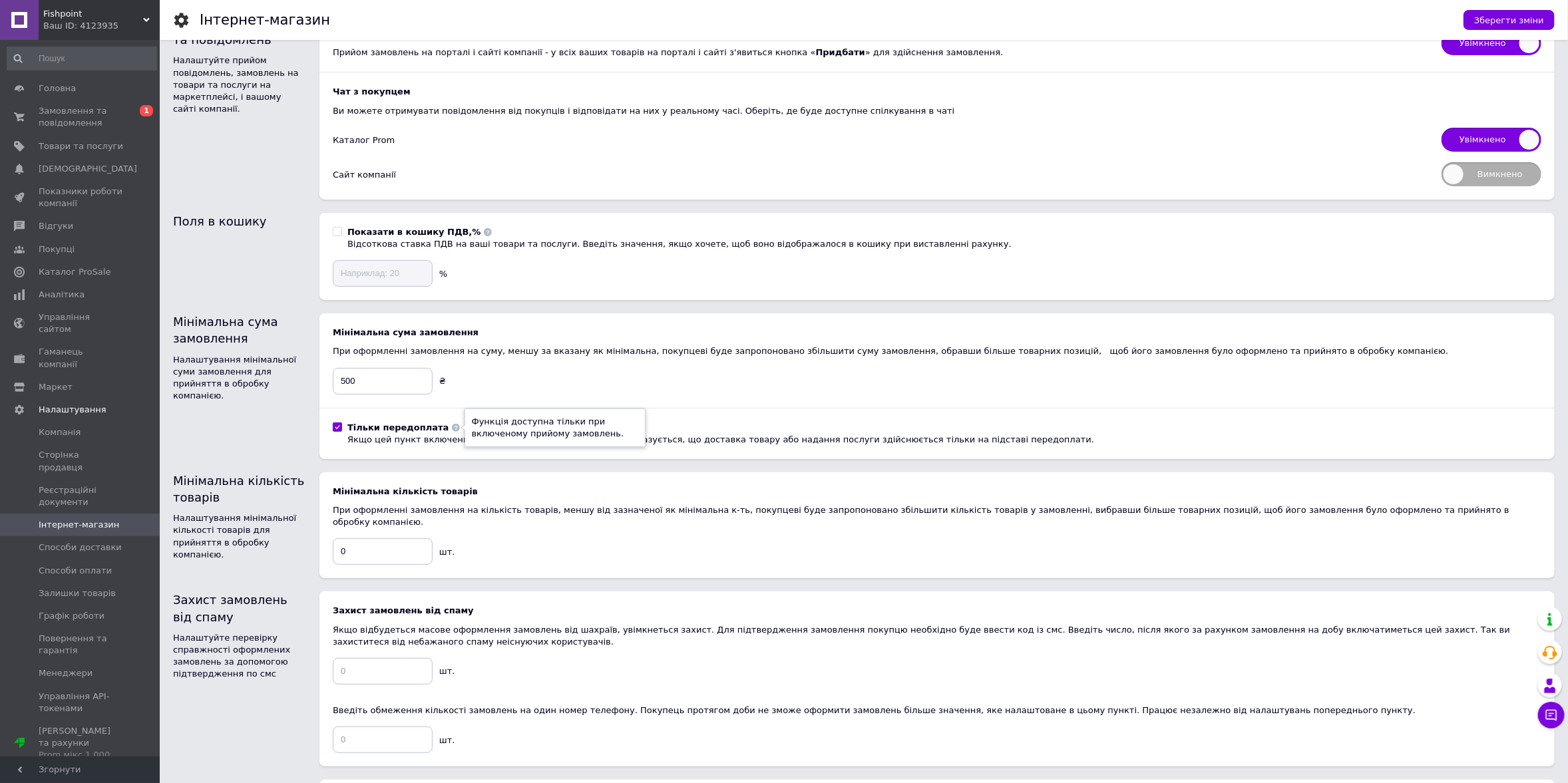
click at [407, 411] on div "Мінімальна сума замовлення При оформленні замовлення на суму, меншу за вказану …" at bounding box center [936, 386] width 1209 height 119
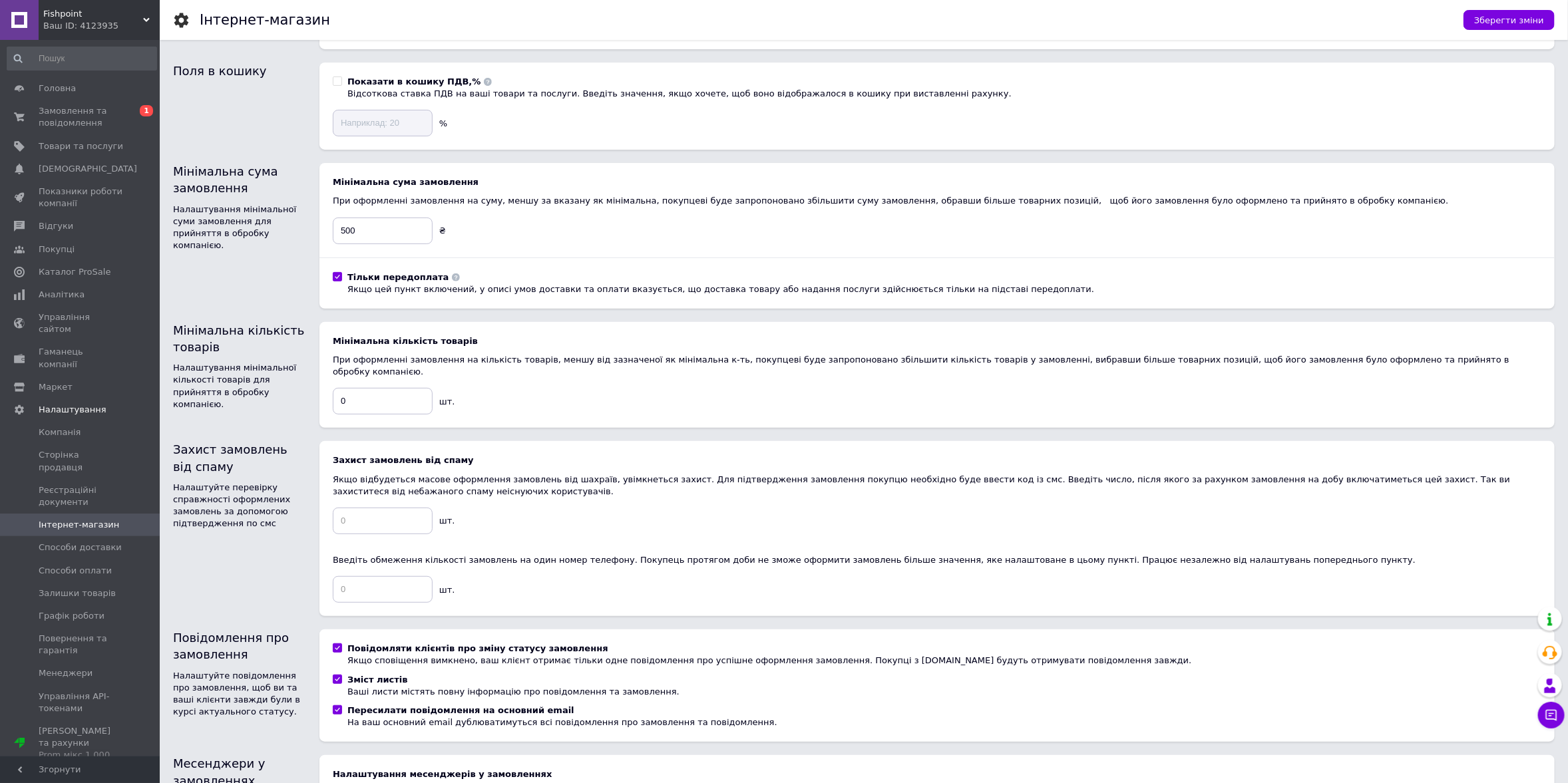
scroll to position [200, 0]
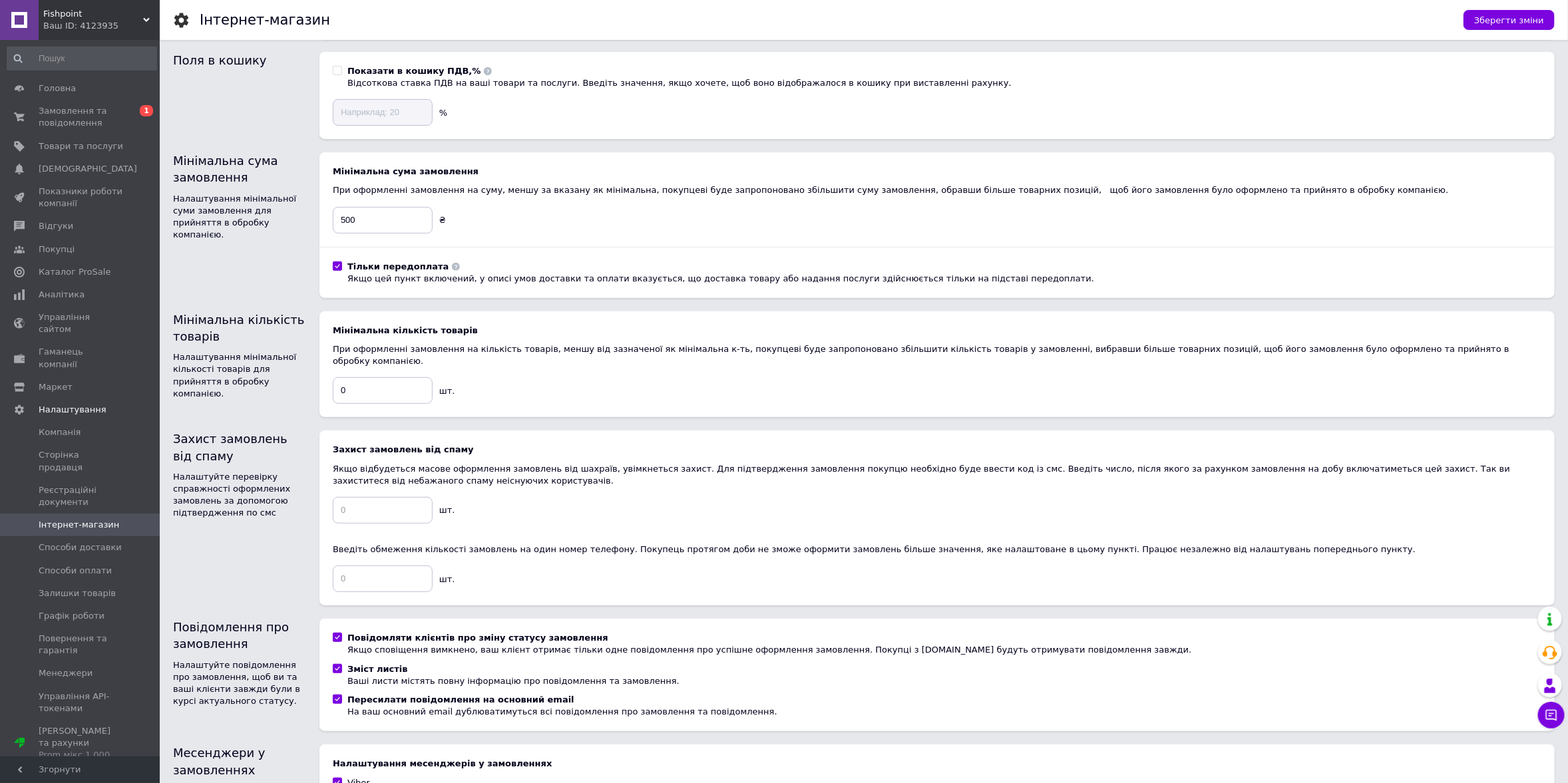
click at [336, 262] on input "Тільки передоплата Якщо цей пункт включений, у описі умов доставки та оплати вк…" at bounding box center [337, 266] width 9 height 9
click at [335, 266] on input "Тільки передоплата Якщо цей пункт включений, у описі умов доставки та оплати вк…" at bounding box center [337, 266] width 9 height 9
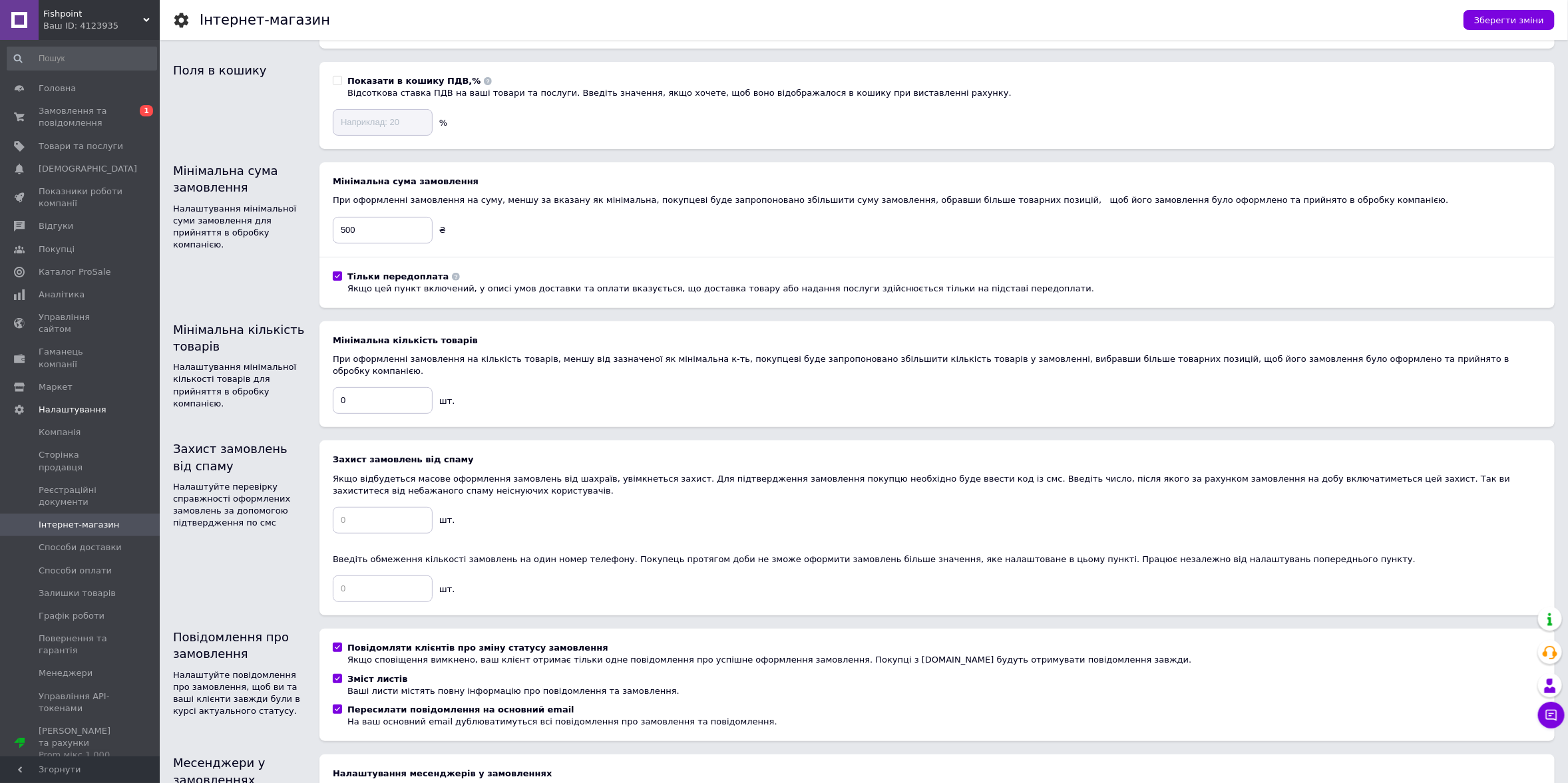
scroll to position [105, 0]
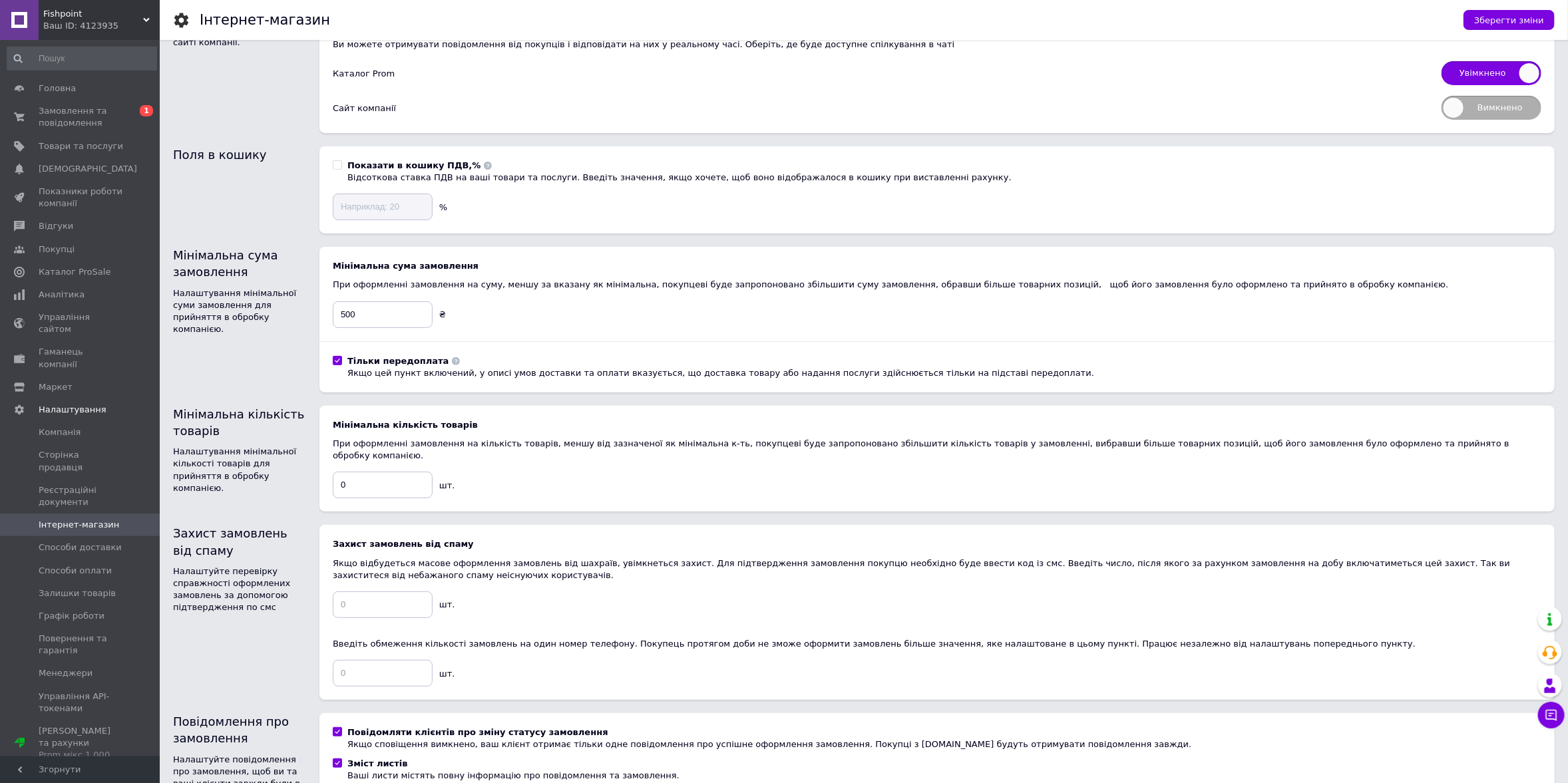
click at [340, 358] on input "Тільки передоплата Якщо цей пункт включений, у описі умов доставки та оплати вк…" at bounding box center [337, 360] width 9 height 9
checkbox input "false"
click at [1504, 20] on span "Зберегти зміни" at bounding box center [1509, 20] width 70 height 10
click at [1517, 20] on div "Зберегти зміни" at bounding box center [1509, 20] width 91 height 20
click at [71, 85] on span "Головна" at bounding box center [81, 88] width 85 height 12
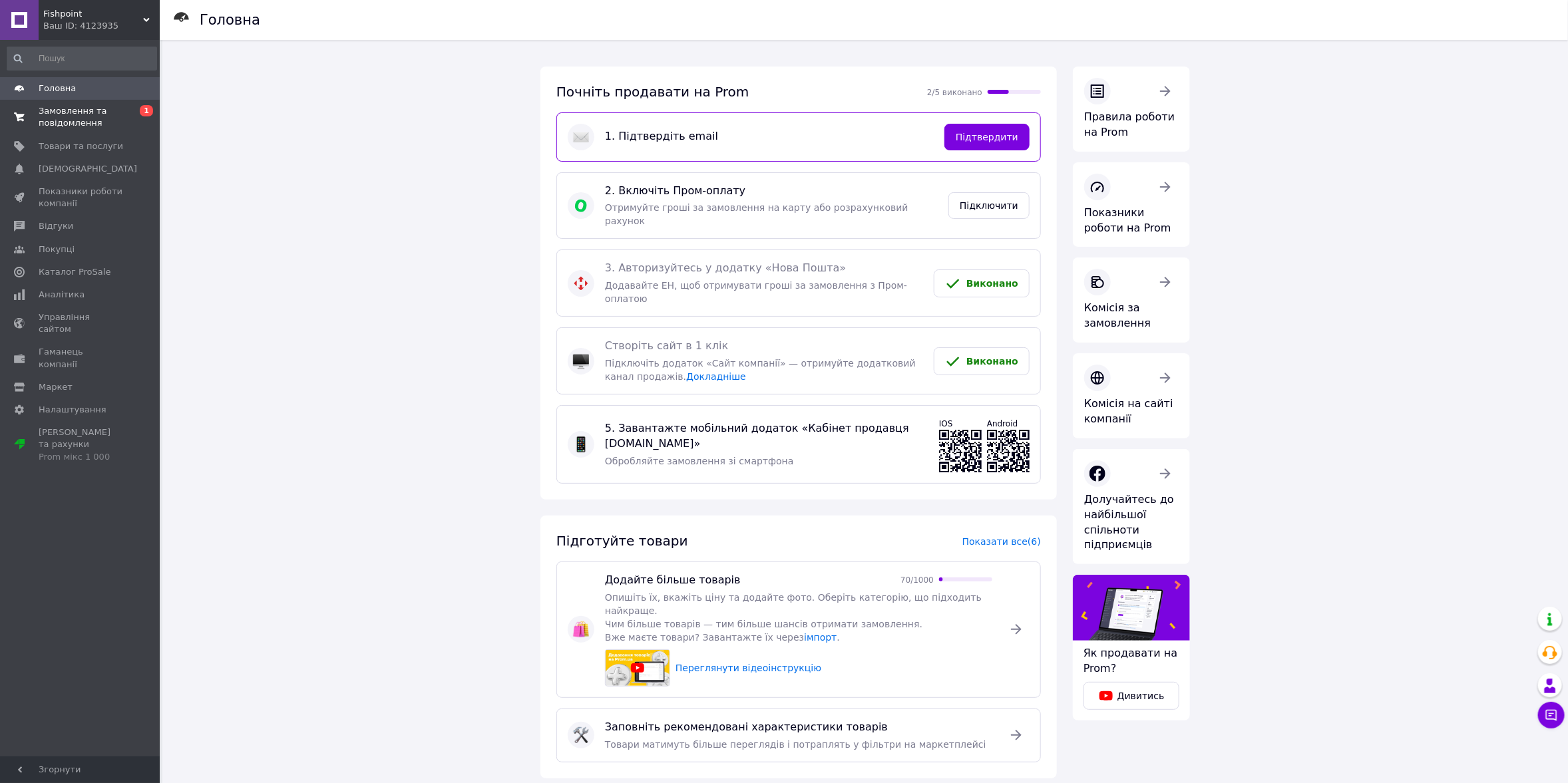
click at [66, 120] on span "Замовлення та повідомлення" at bounding box center [81, 117] width 85 height 24
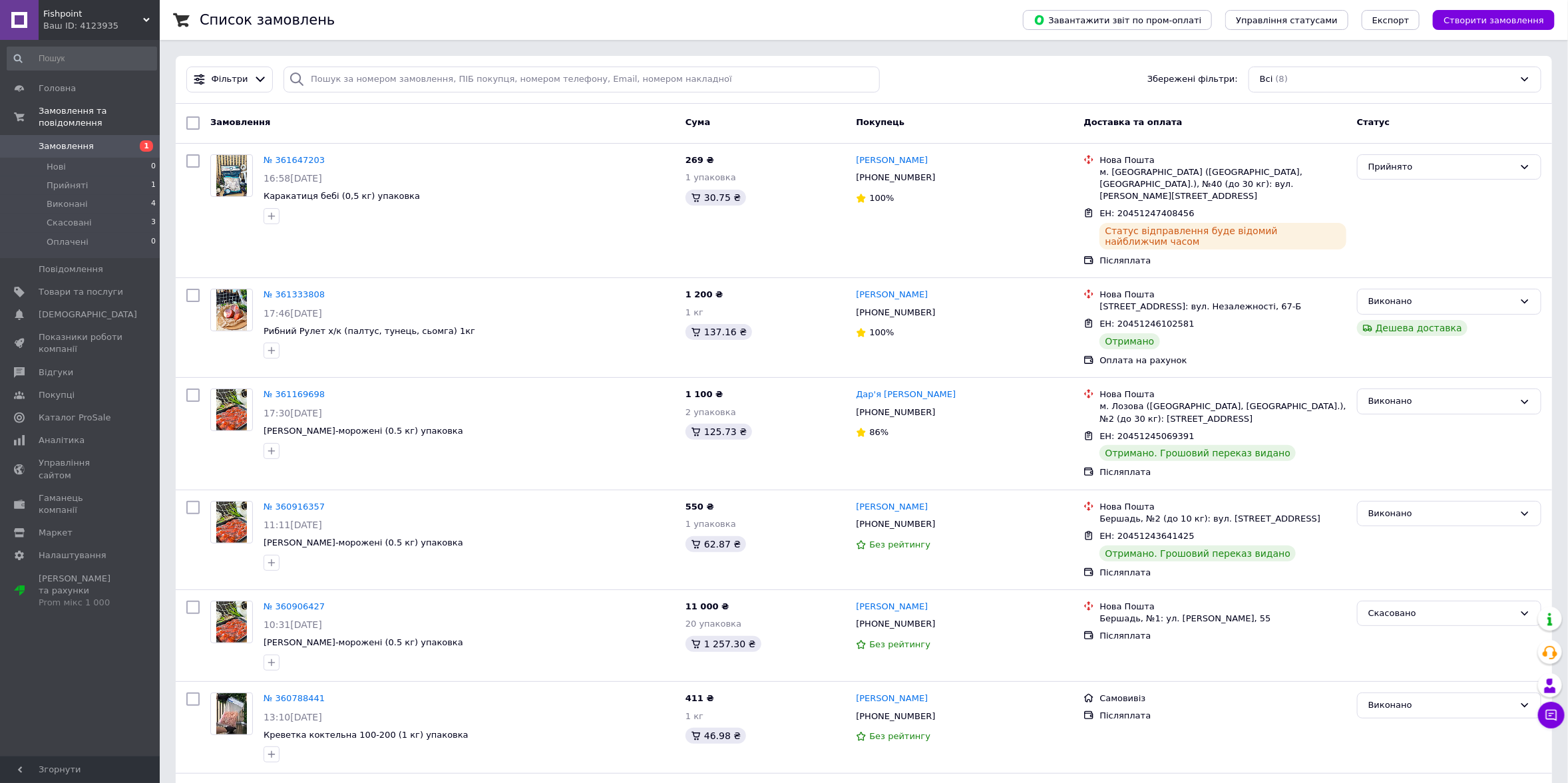
click at [363, 113] on div "Замовлення" at bounding box center [443, 122] width 475 height 24
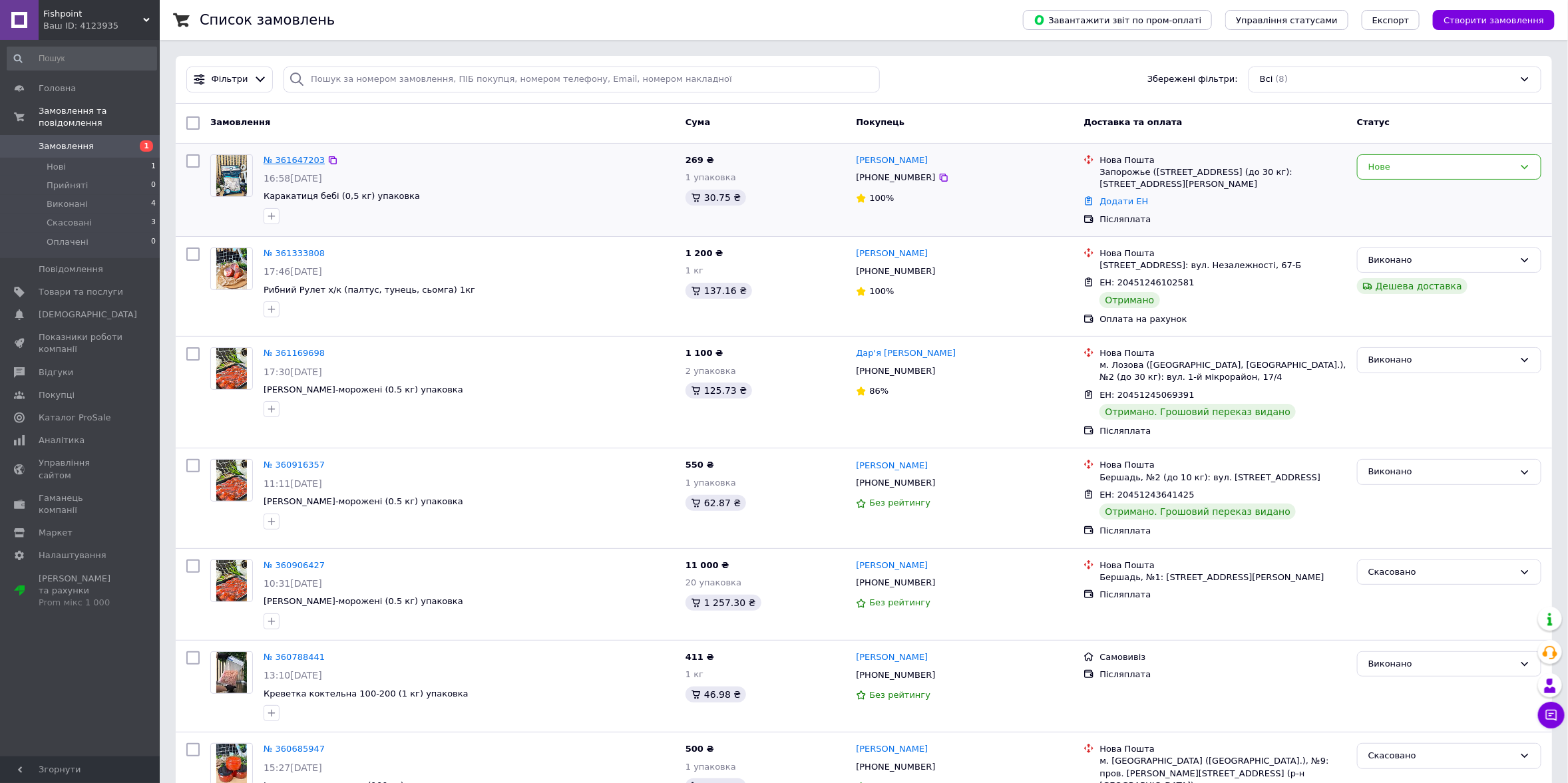
click at [286, 155] on link "№ 361647203" at bounding box center [293, 160] width 61 height 10
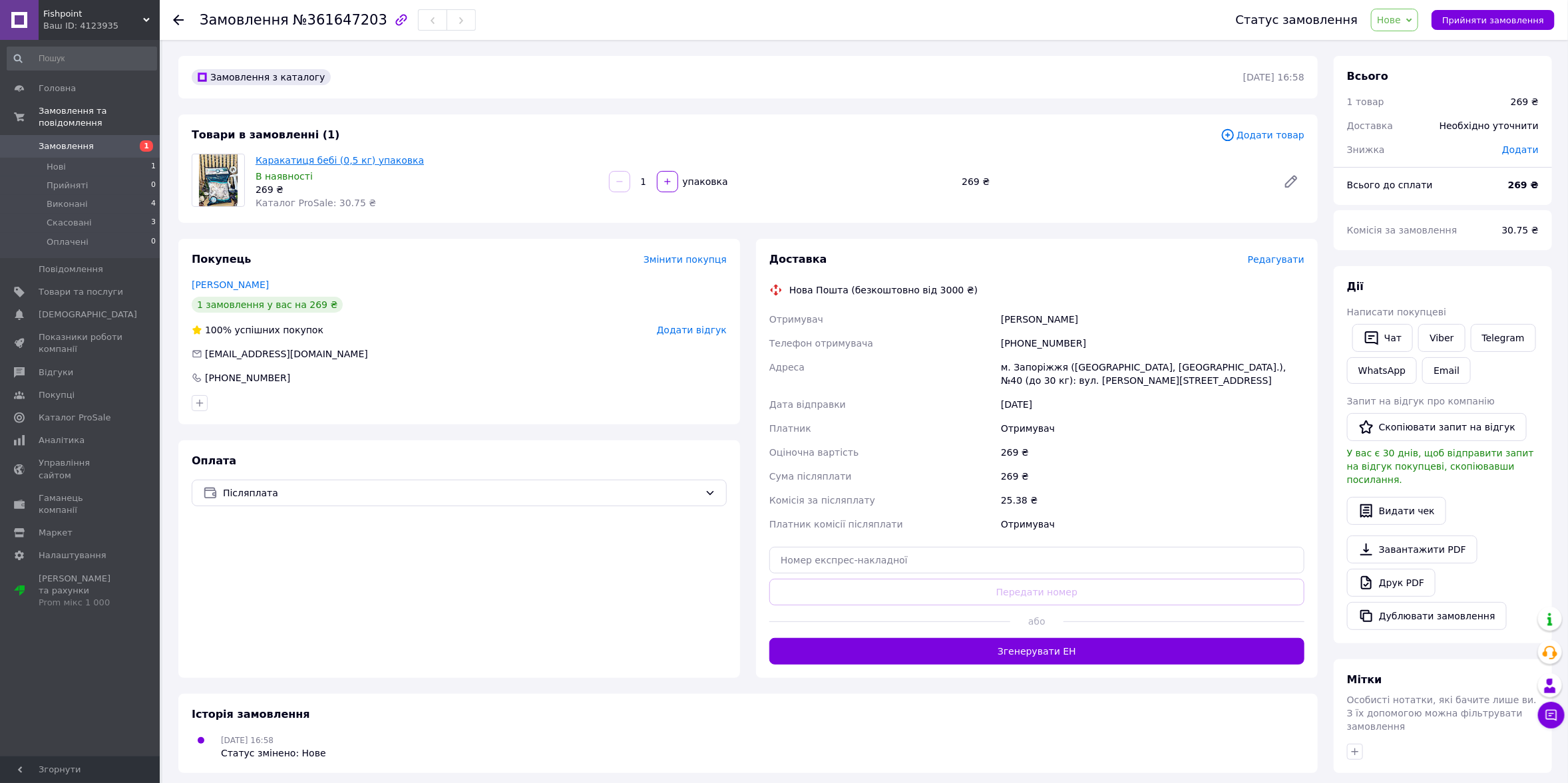
click at [282, 161] on link "Каракатиця бебі (0,5 кг) упаковка" at bounding box center [340, 160] width 169 height 11
click at [337, 226] on div "Замовлення з каталогу 12.09.2025 | 16:58 Товари в замовленні (1) Додати товар К…" at bounding box center [748, 511] width 1156 height 909
click at [95, 286] on span "Товари та послуги" at bounding box center [81, 292] width 85 height 12
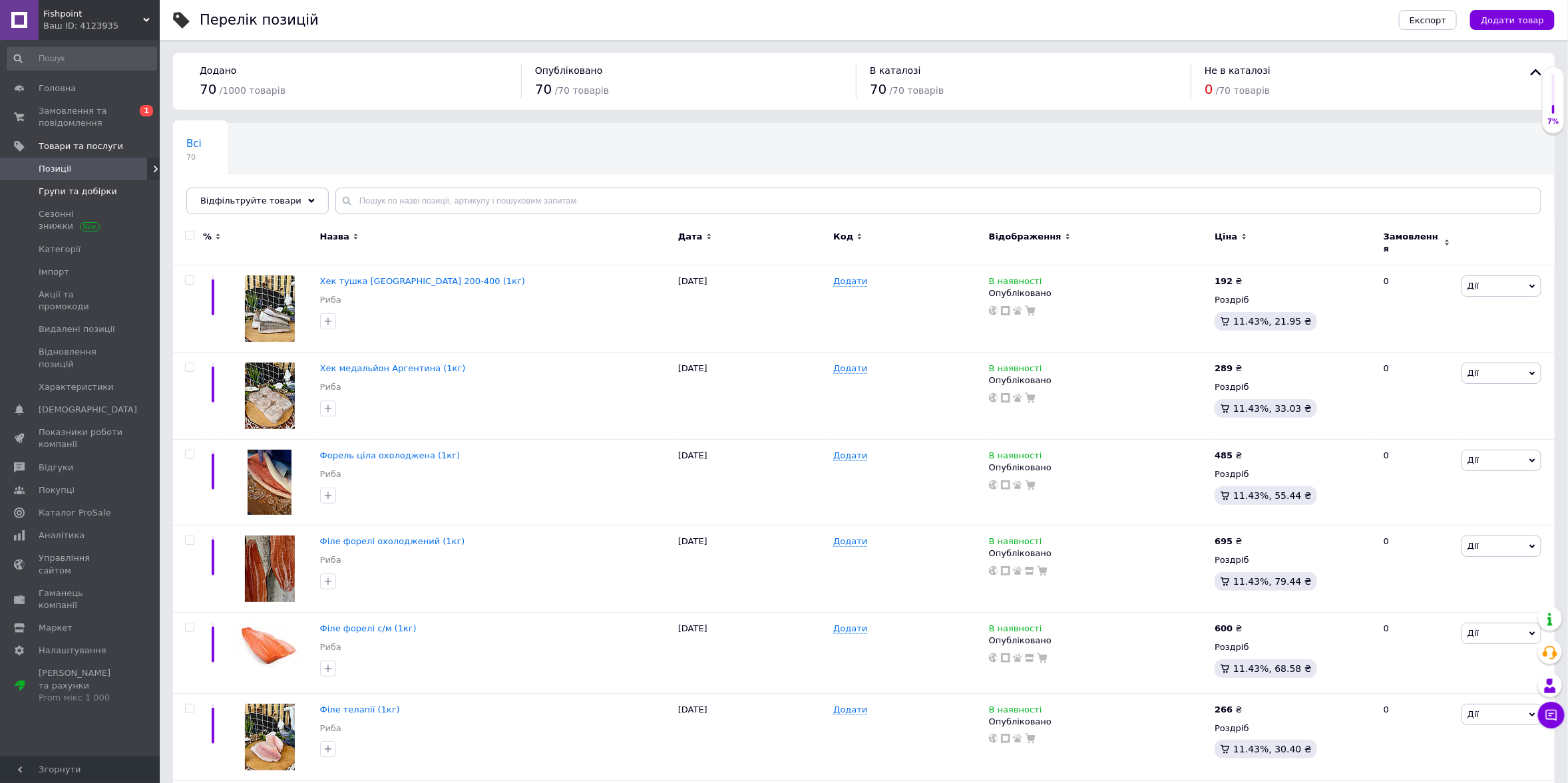
click at [67, 188] on span "Групи та добірки" at bounding box center [77, 191] width 78 height 12
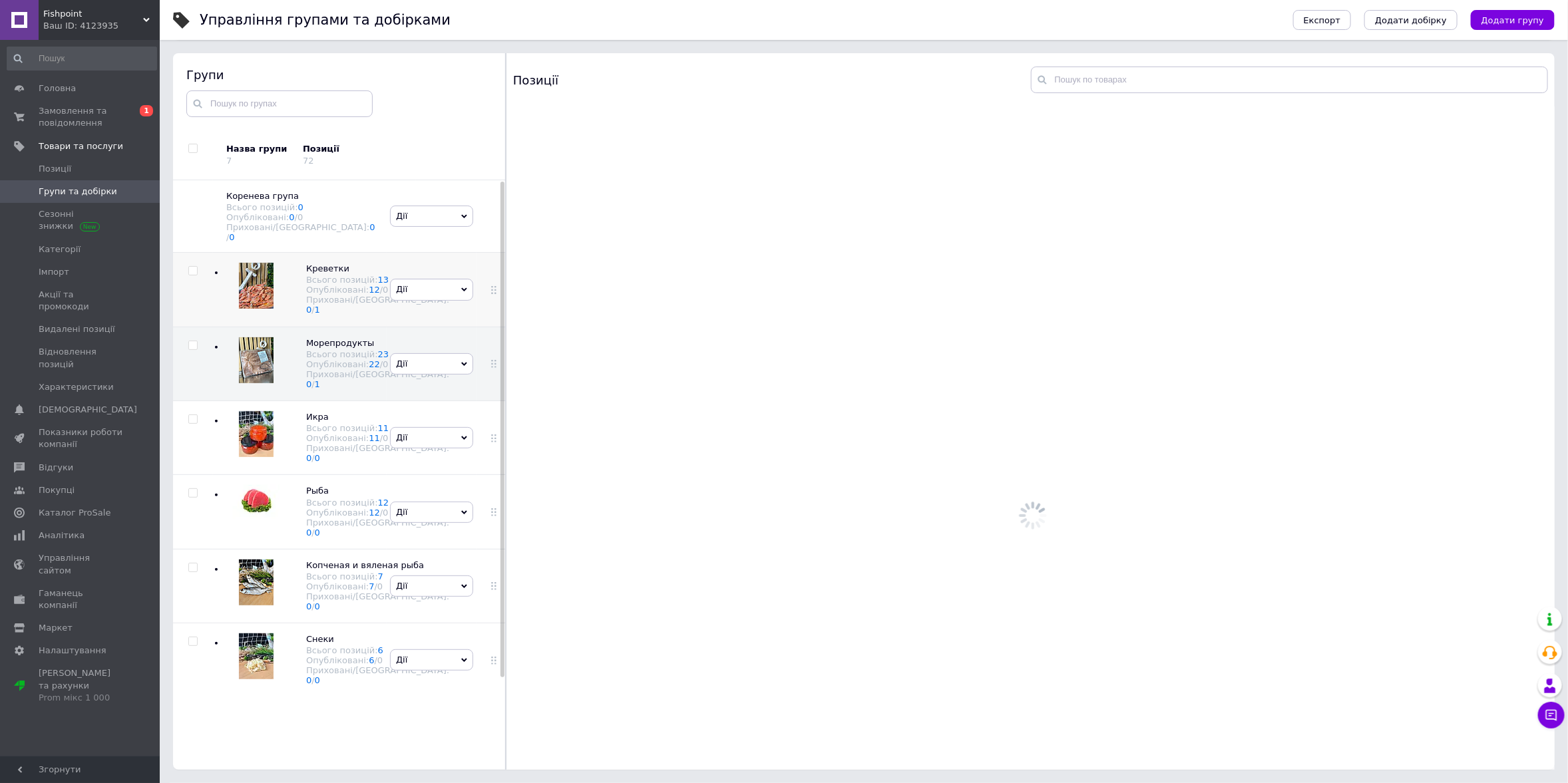
scroll to position [74, 0]
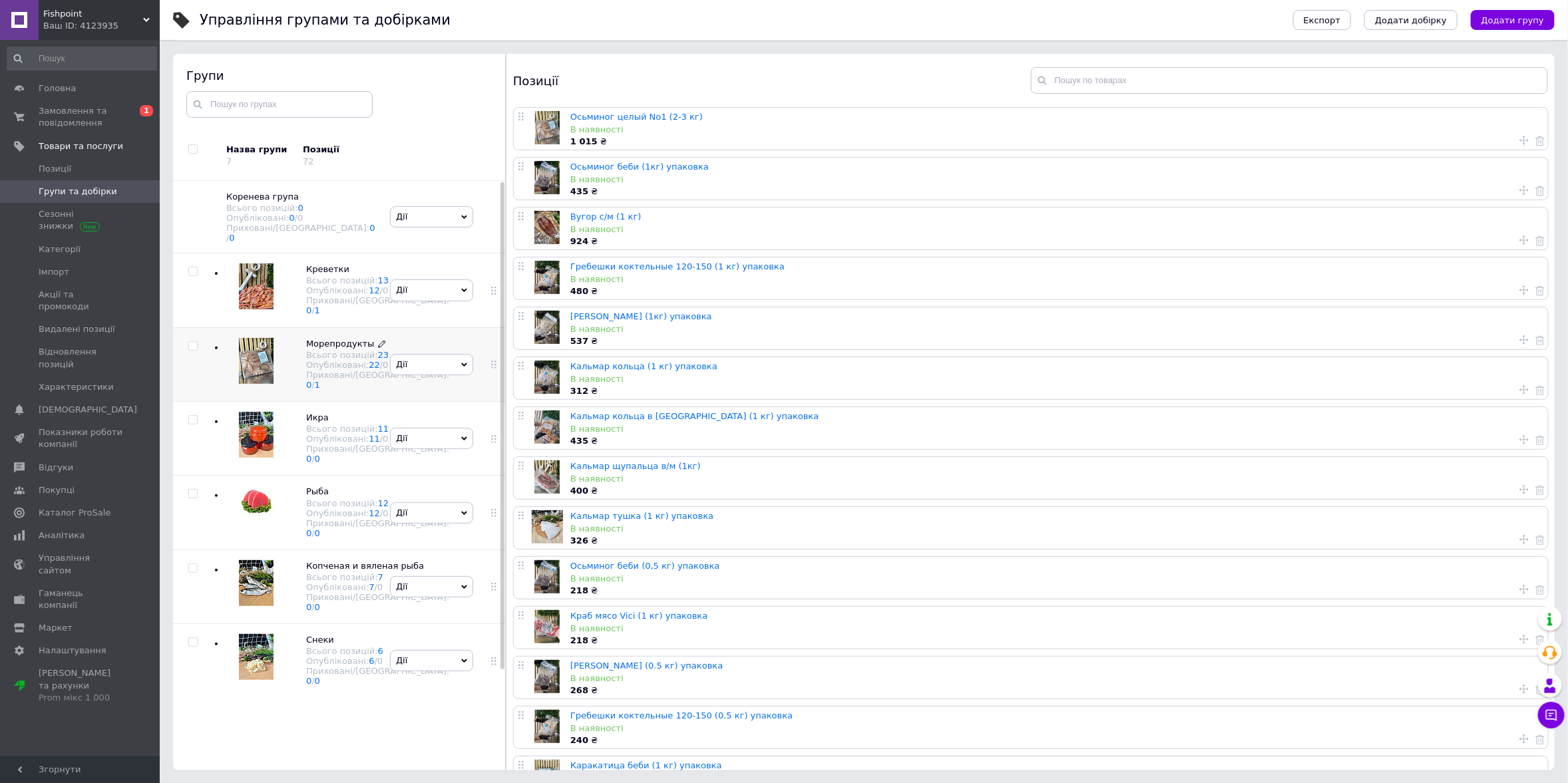
click at [321, 349] on span "Морепродукты" at bounding box center [341, 344] width 68 height 10
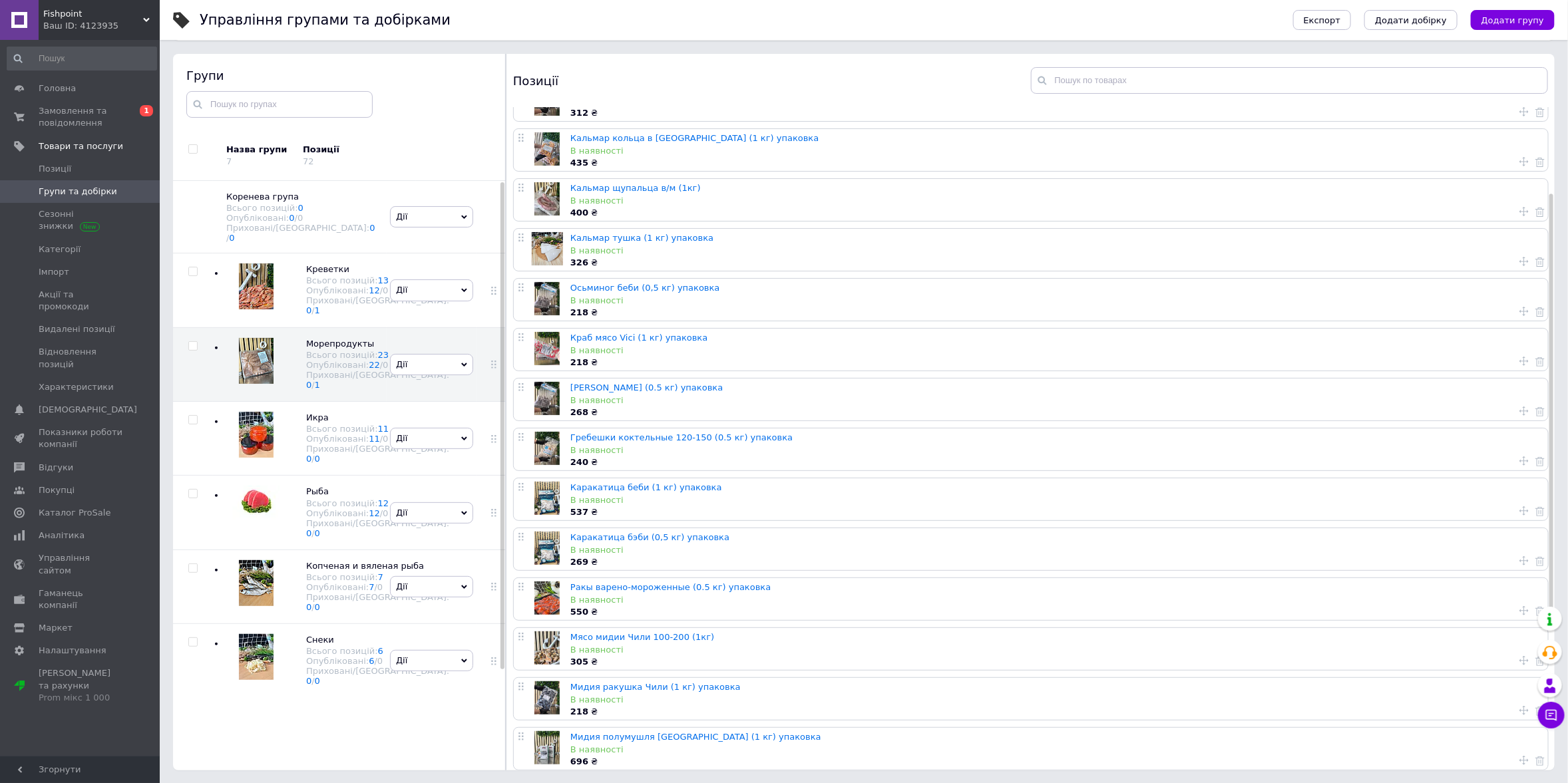
scroll to position [332, 0]
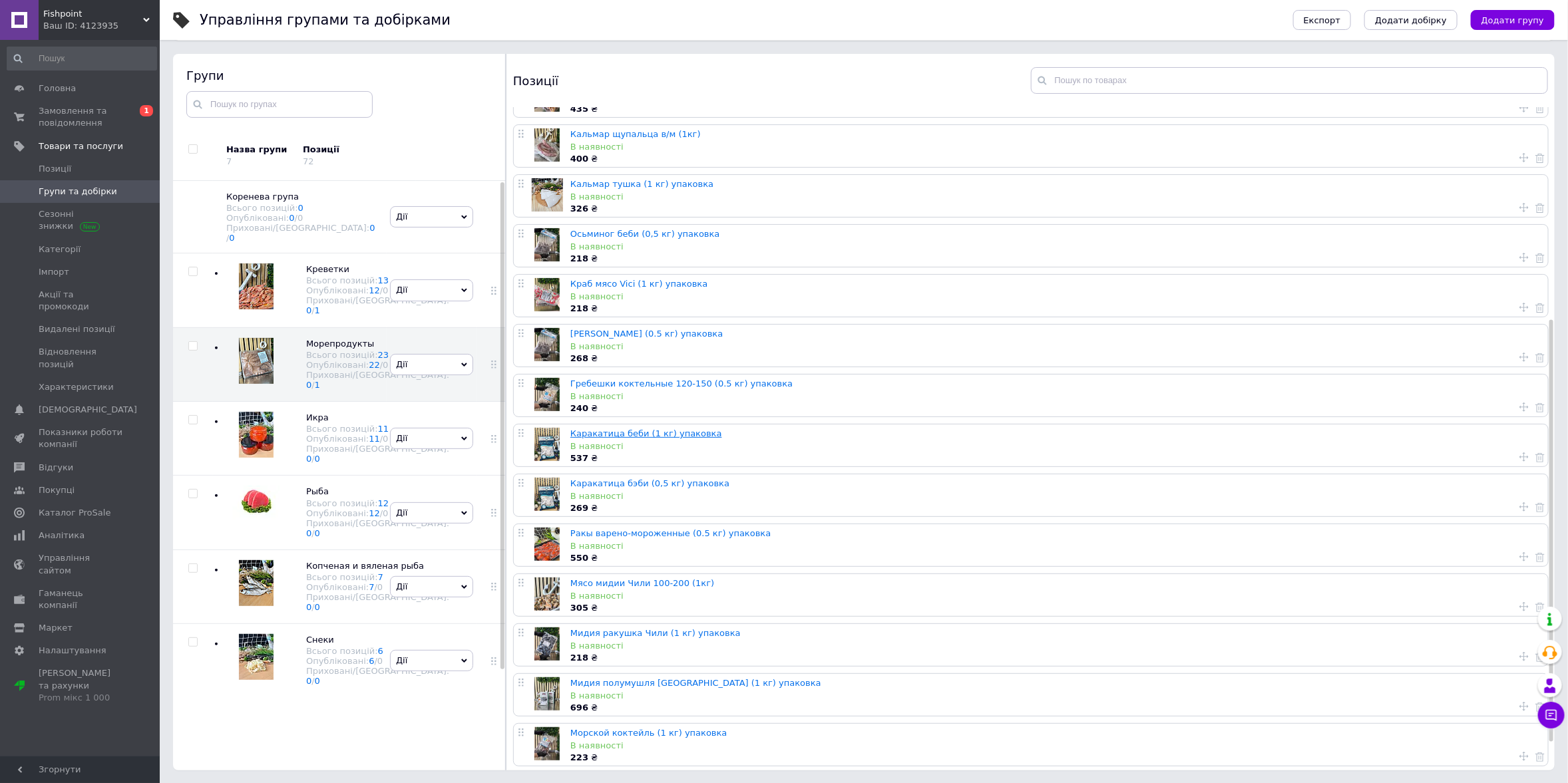
click at [655, 434] on link "Каракатица беби (1 кг) упаковка" at bounding box center [646, 433] width 152 height 10
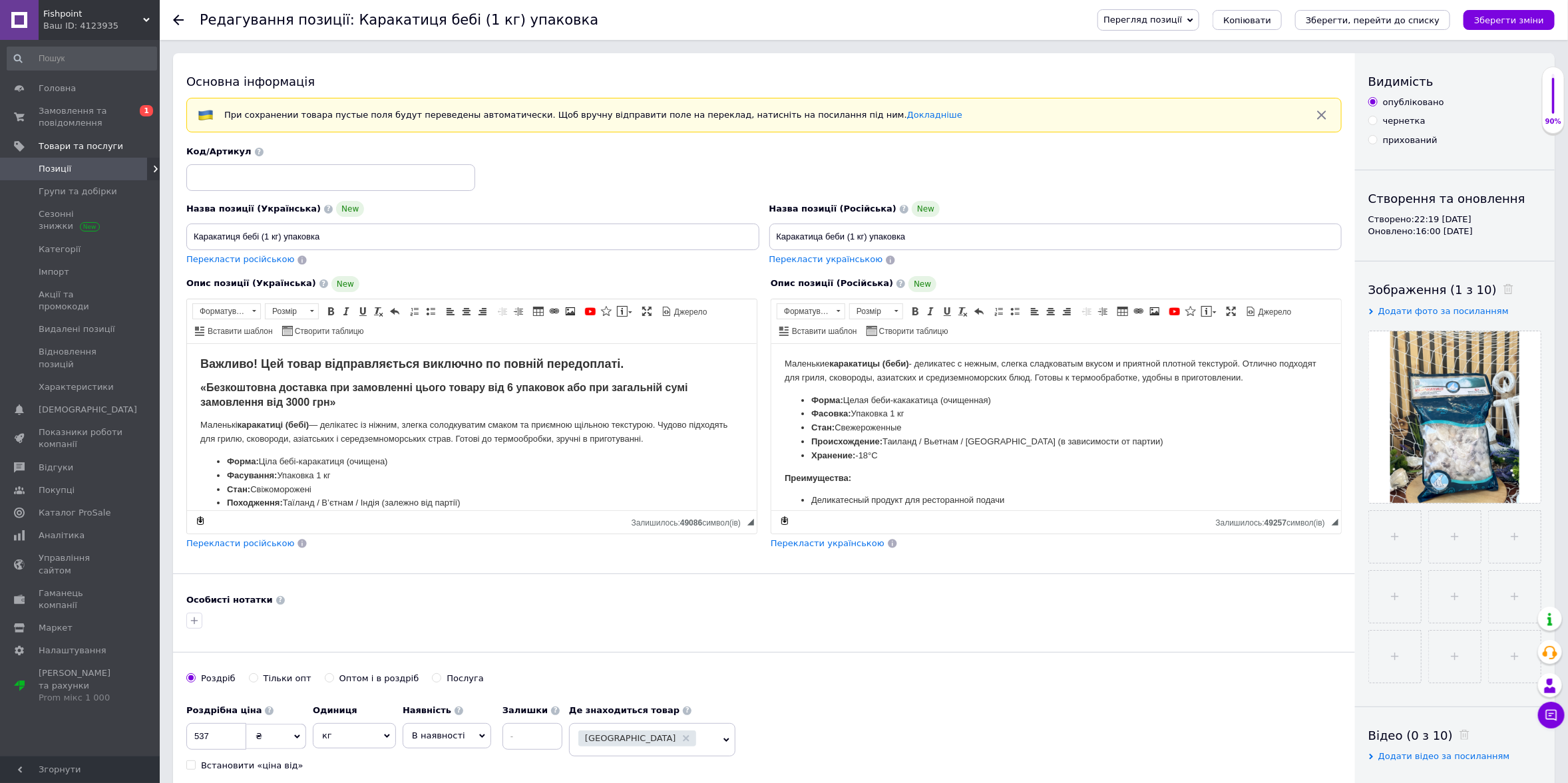
click at [654, 156] on div "Код/Артикул" at bounding box center [764, 169] width 1165 height 55
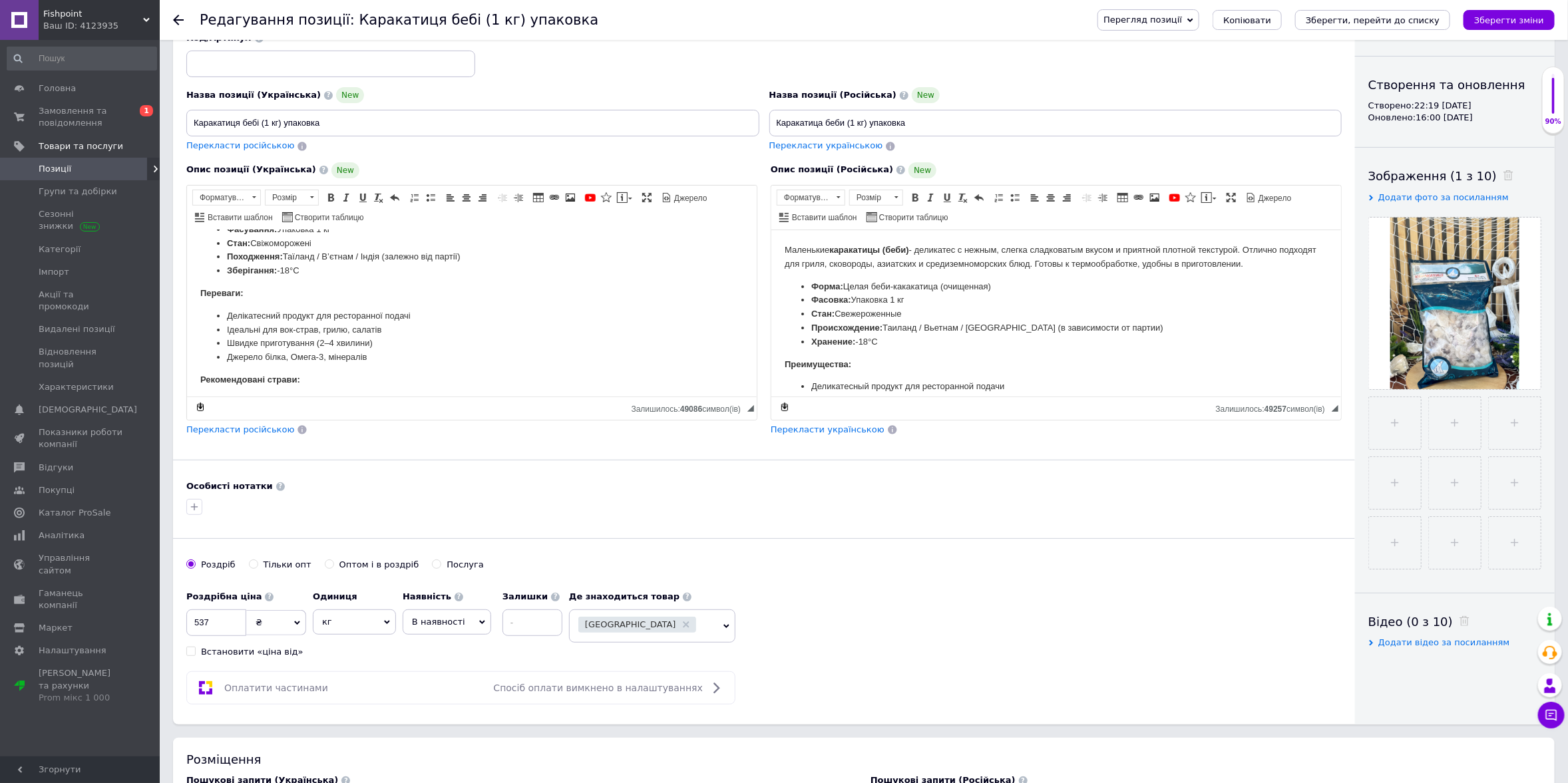
scroll to position [133, 0]
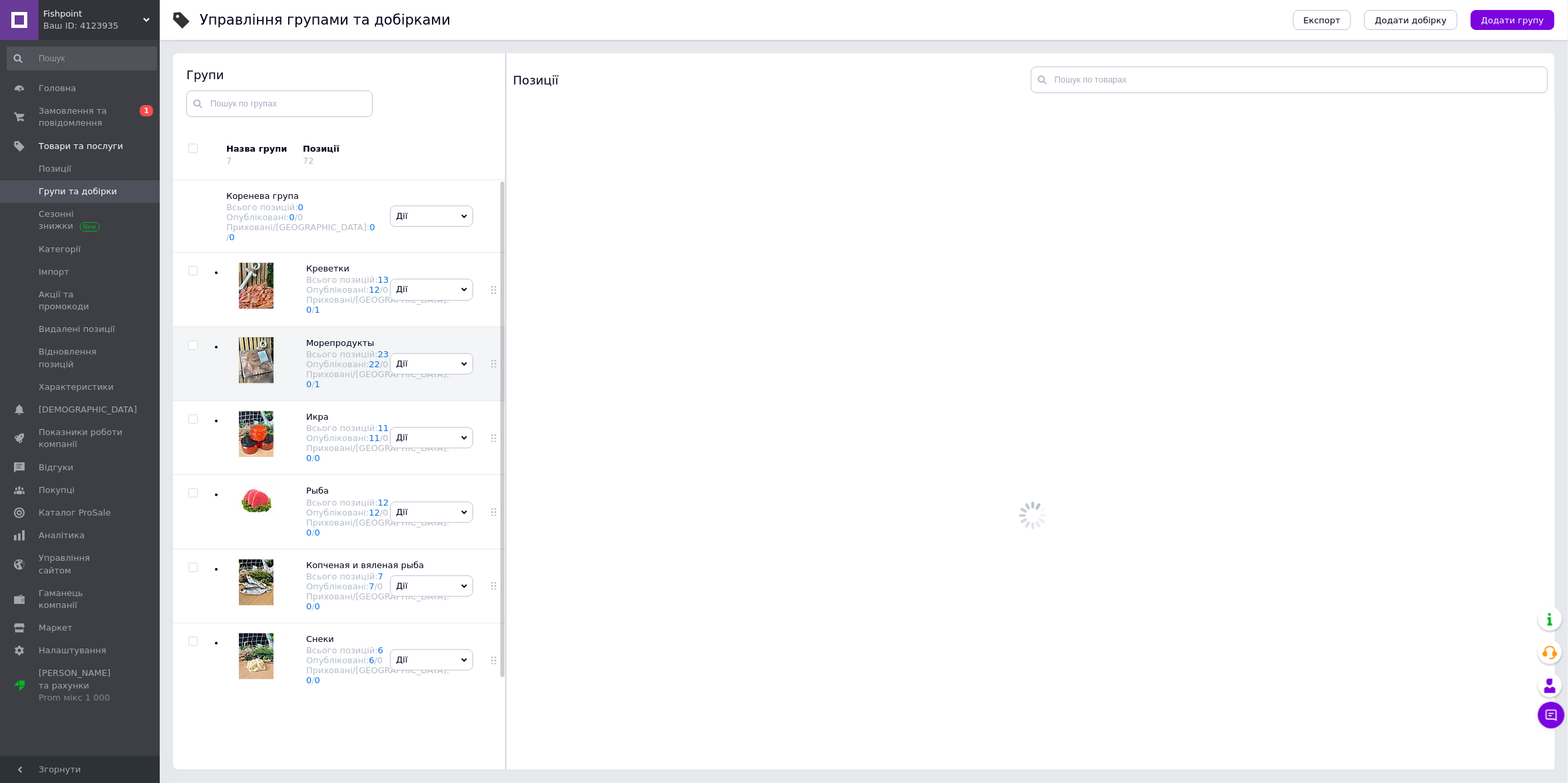
scroll to position [74, 0]
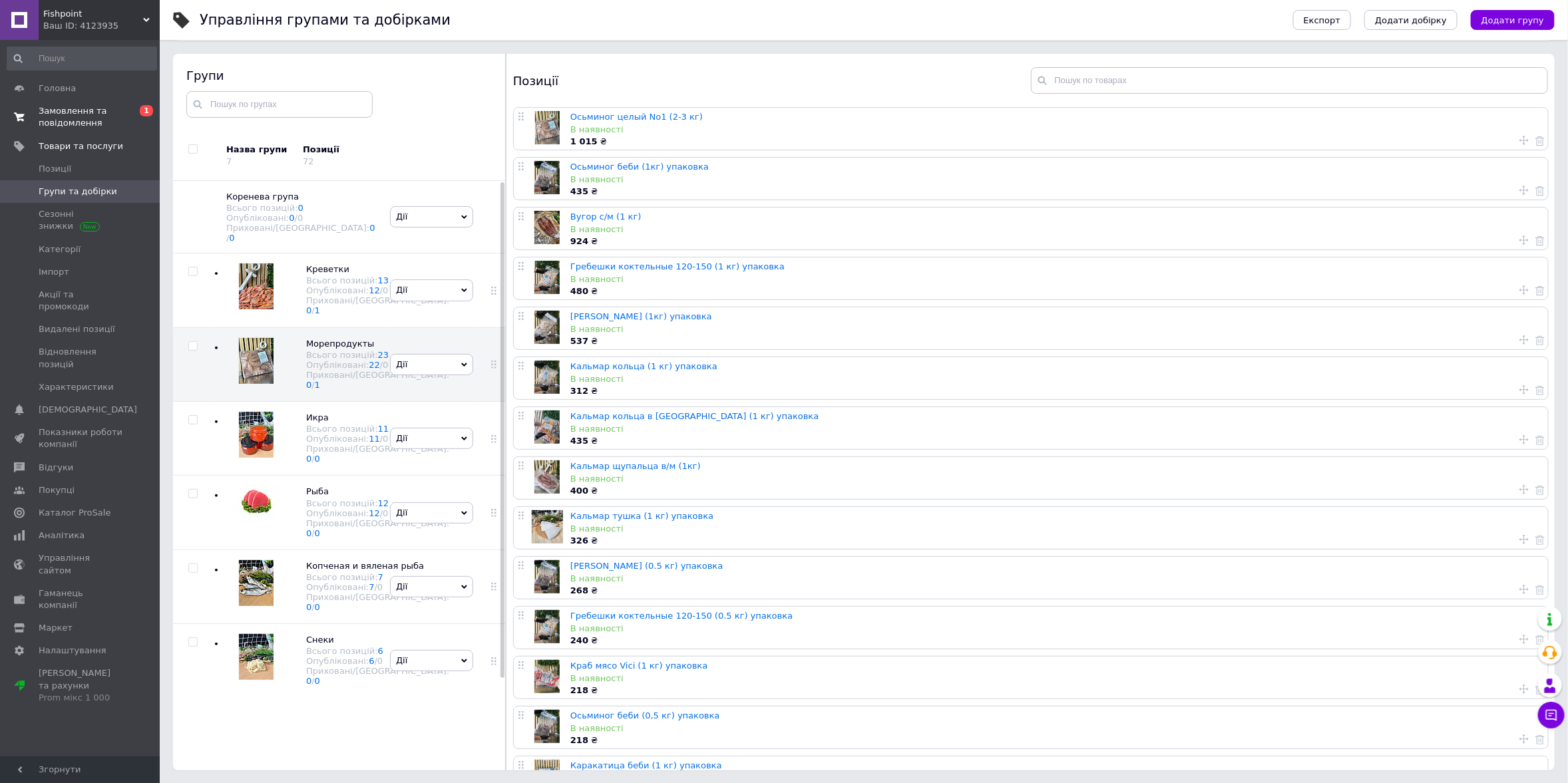
click at [83, 109] on span "Замовлення та повідомлення" at bounding box center [81, 117] width 85 height 24
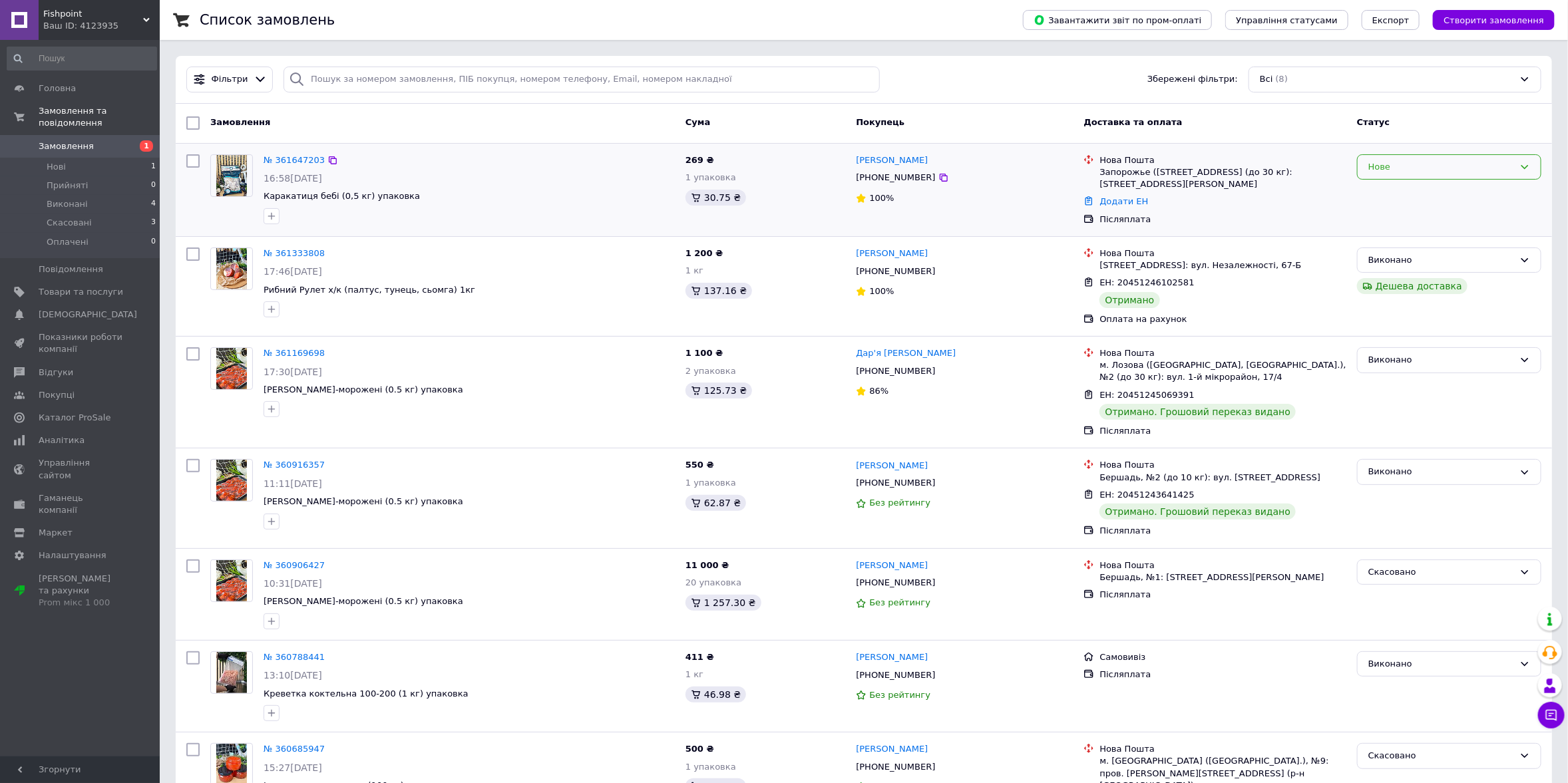
click at [1372, 168] on div "Нове" at bounding box center [1441, 167] width 146 height 14
click at [1389, 192] on li "Прийнято" at bounding box center [1449, 195] width 183 height 24
drag, startPoint x: 479, startPoint y: 96, endPoint x: 491, endPoint y: 133, distance: 38.9
click at [480, 97] on div "Фільтри Збережені фільтри: Всі (8)" at bounding box center [864, 80] width 1376 height 48
click at [819, 55] on div "Список замовлень Завантажити звіт по пром-оплаті Управління статусами Експорт С…" at bounding box center [864, 492] width 1408 height 984
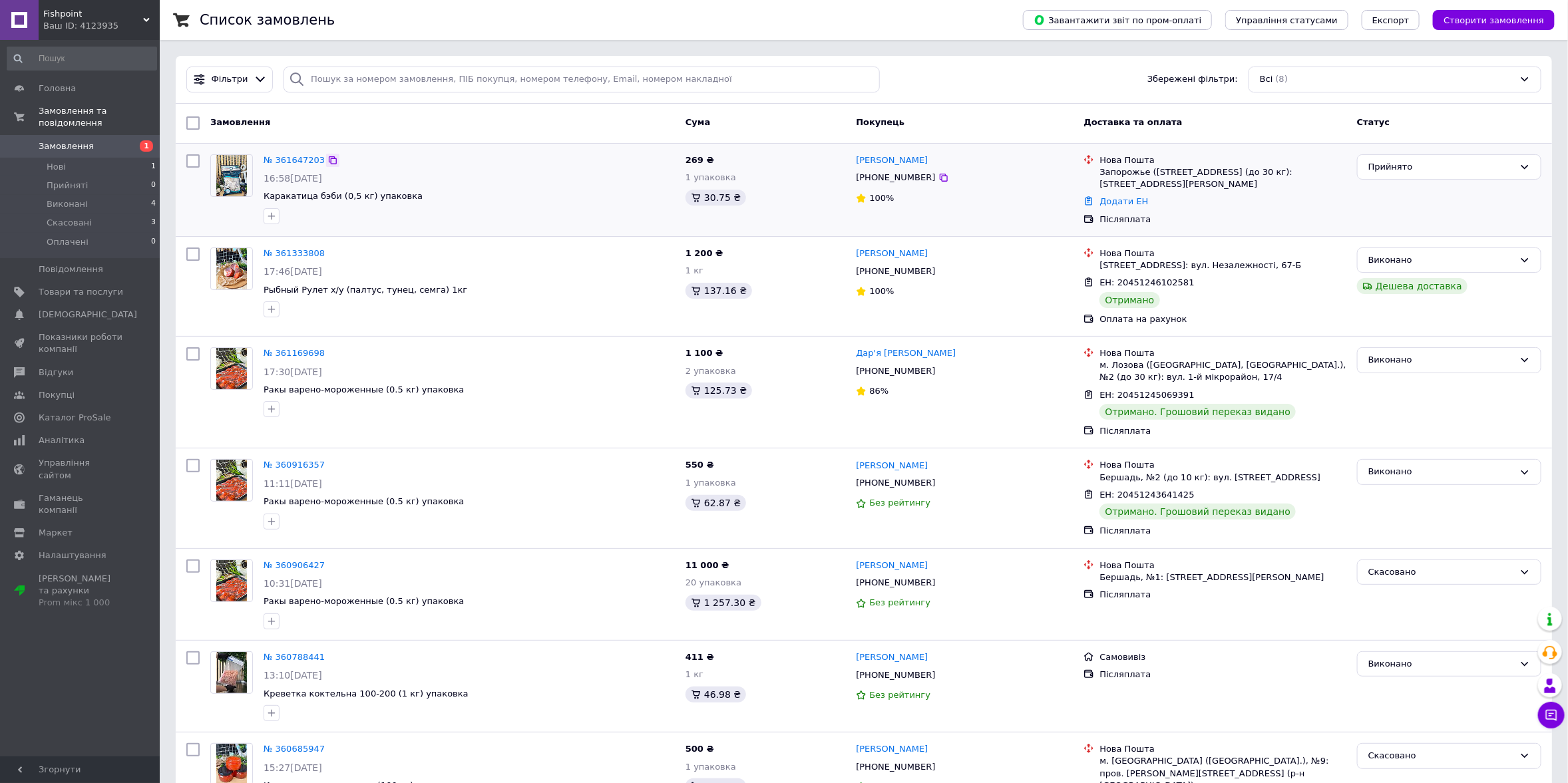
click at [328, 158] on icon at bounding box center [333, 161] width 8 height 8
drag, startPoint x: 258, startPoint y: 194, endPoint x: 399, endPoint y: 196, distance: 141.0
click at [399, 196] on div "№ 361647203 16:58, 12.09.2025 Каракатица бэби (0,5 кг) упаковка" at bounding box center [469, 189] width 422 height 81
copy span "Каракатица бэби (0,5 кг) упаковка"
click at [475, 177] on div "16:58[DATE]" at bounding box center [469, 178] width 412 height 13
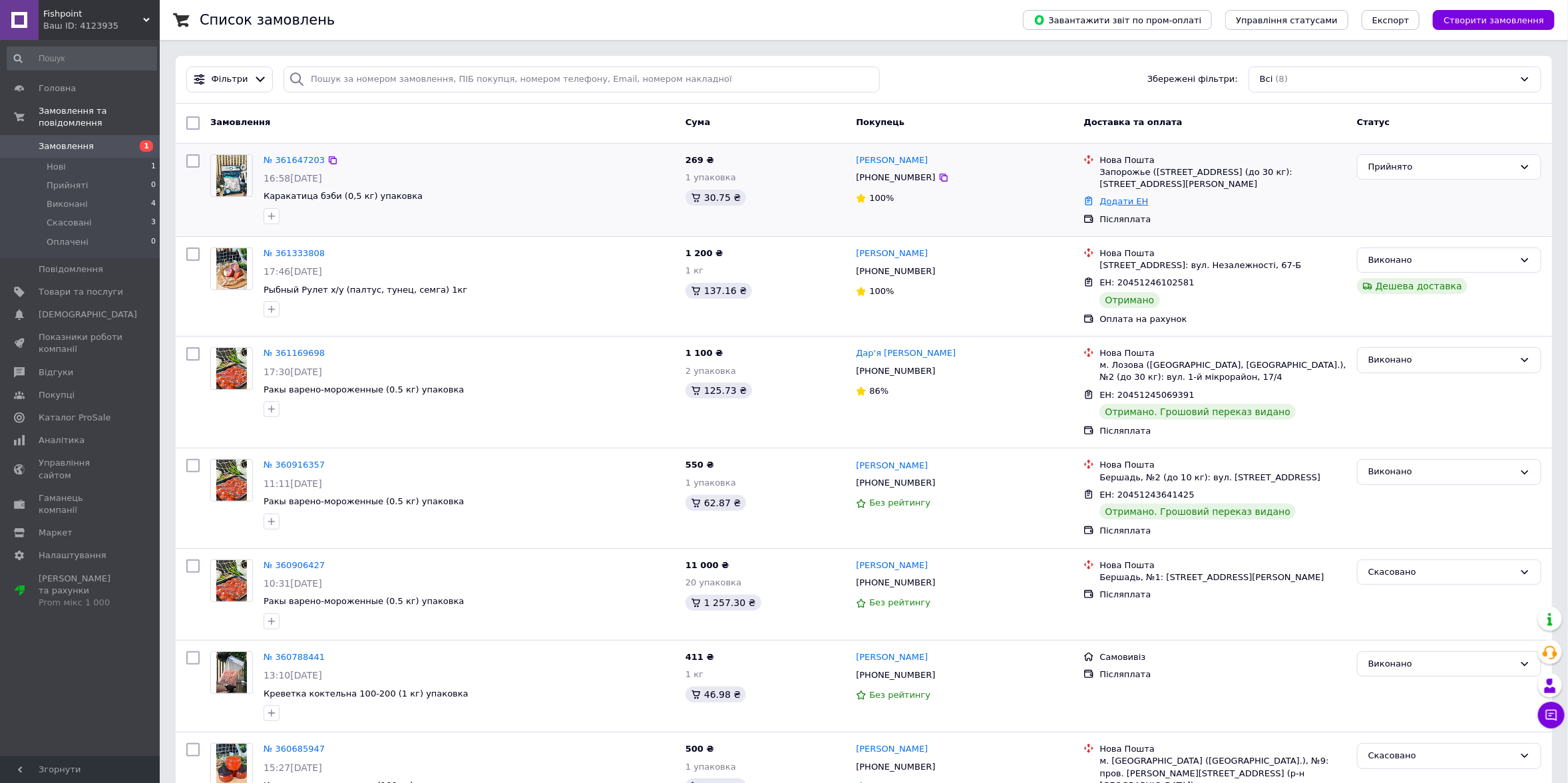
click at [1121, 200] on link "Додати ЕН" at bounding box center [1124, 201] width 49 height 10
click at [1013, 257] on input "Добавить ЕН" at bounding box center [1042, 254] width 178 height 27
paste input "20451247408456"
type input "20451247408456"
click at [1075, 288] on button "Додати" at bounding box center [1087, 292] width 86 height 27
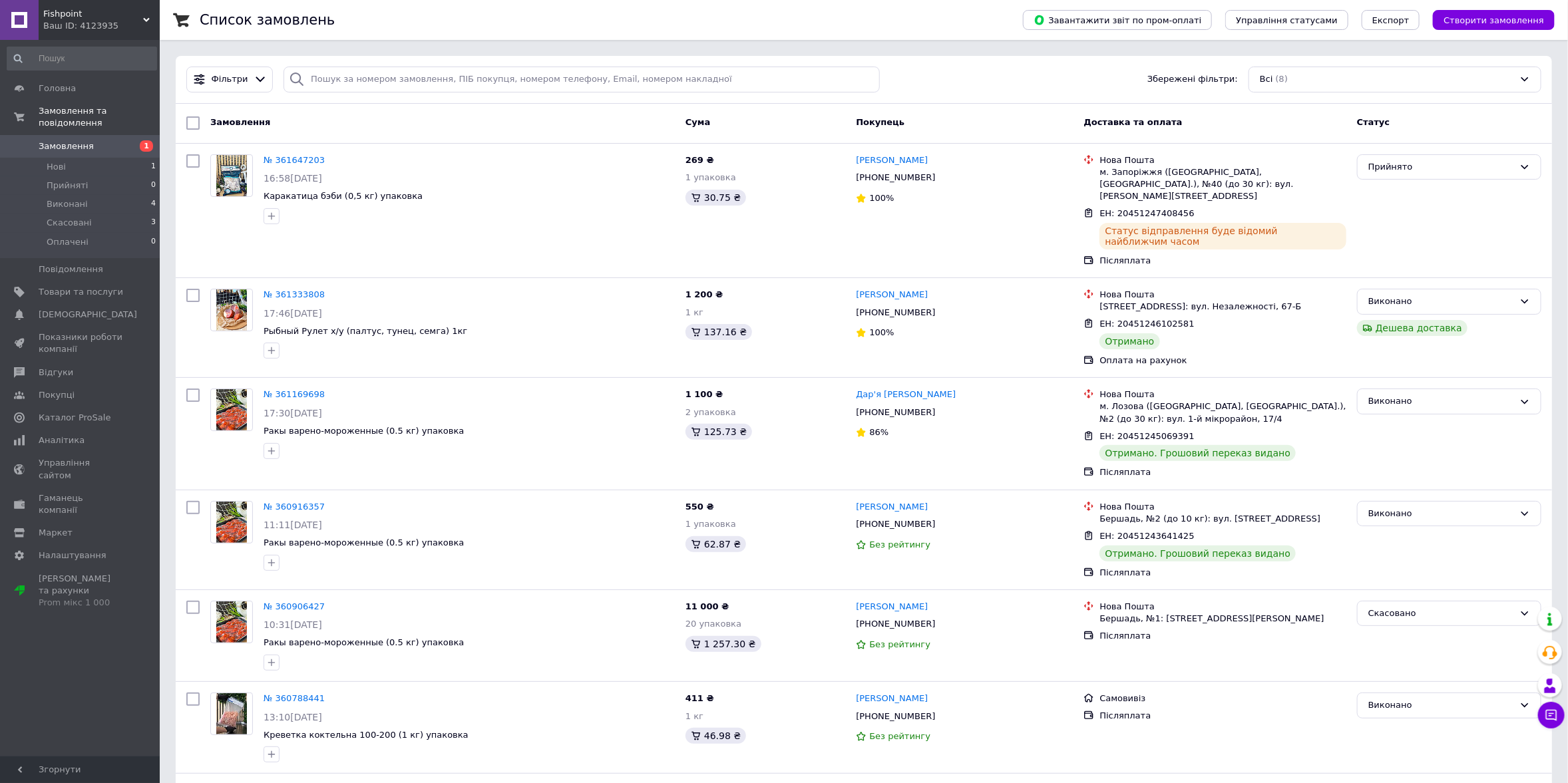
click at [913, 96] on div "Фільтри Збережені фільтри: Всі (8)" at bounding box center [864, 80] width 1376 height 48
